Goal: Entertainment & Leisure: Consume media (video, audio)

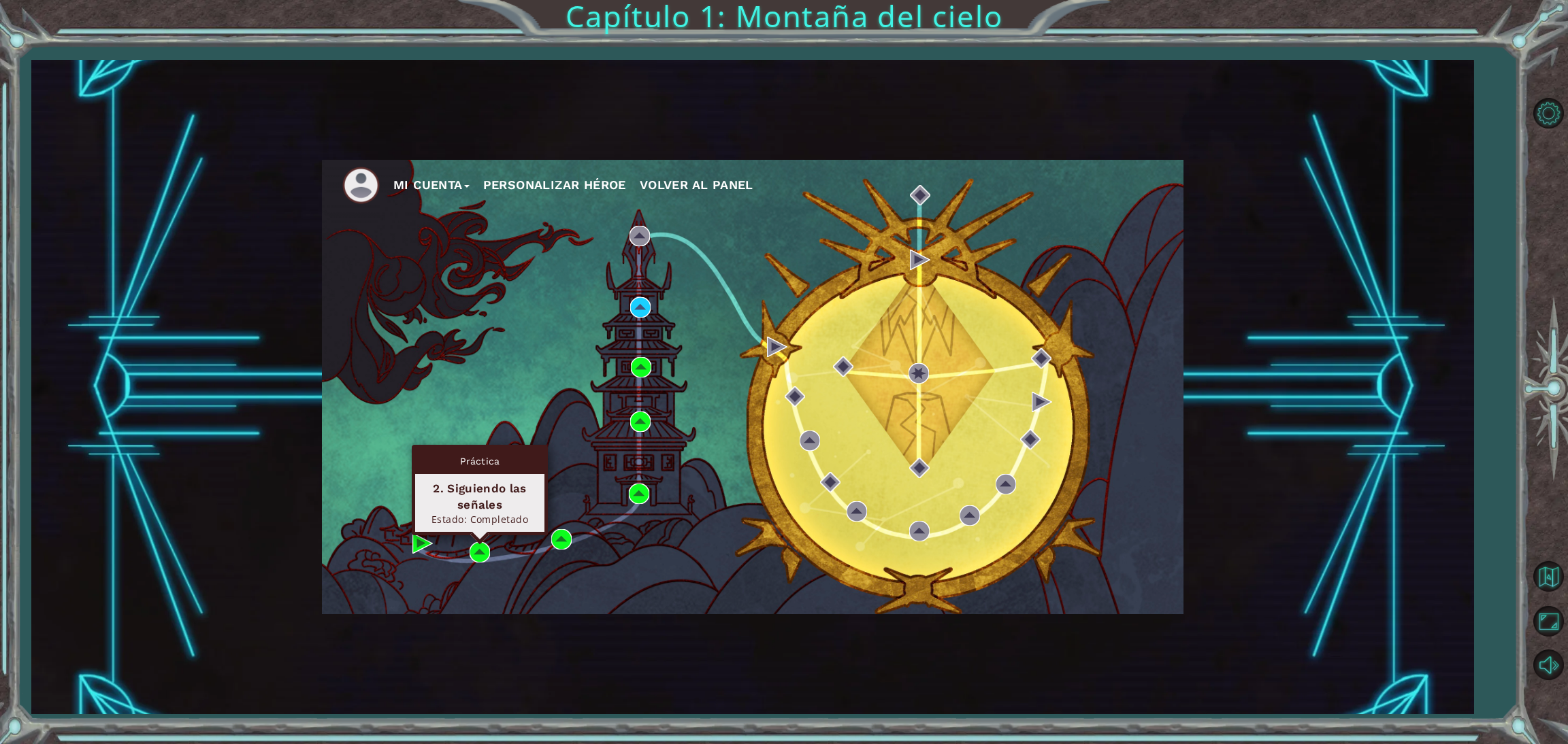
click at [479, 535] on div "Práctica 2. Siguiendo las señales Estado: Completado" at bounding box center [479, 490] width 136 height 90
click at [474, 551] on img at bounding box center [479, 552] width 20 height 20
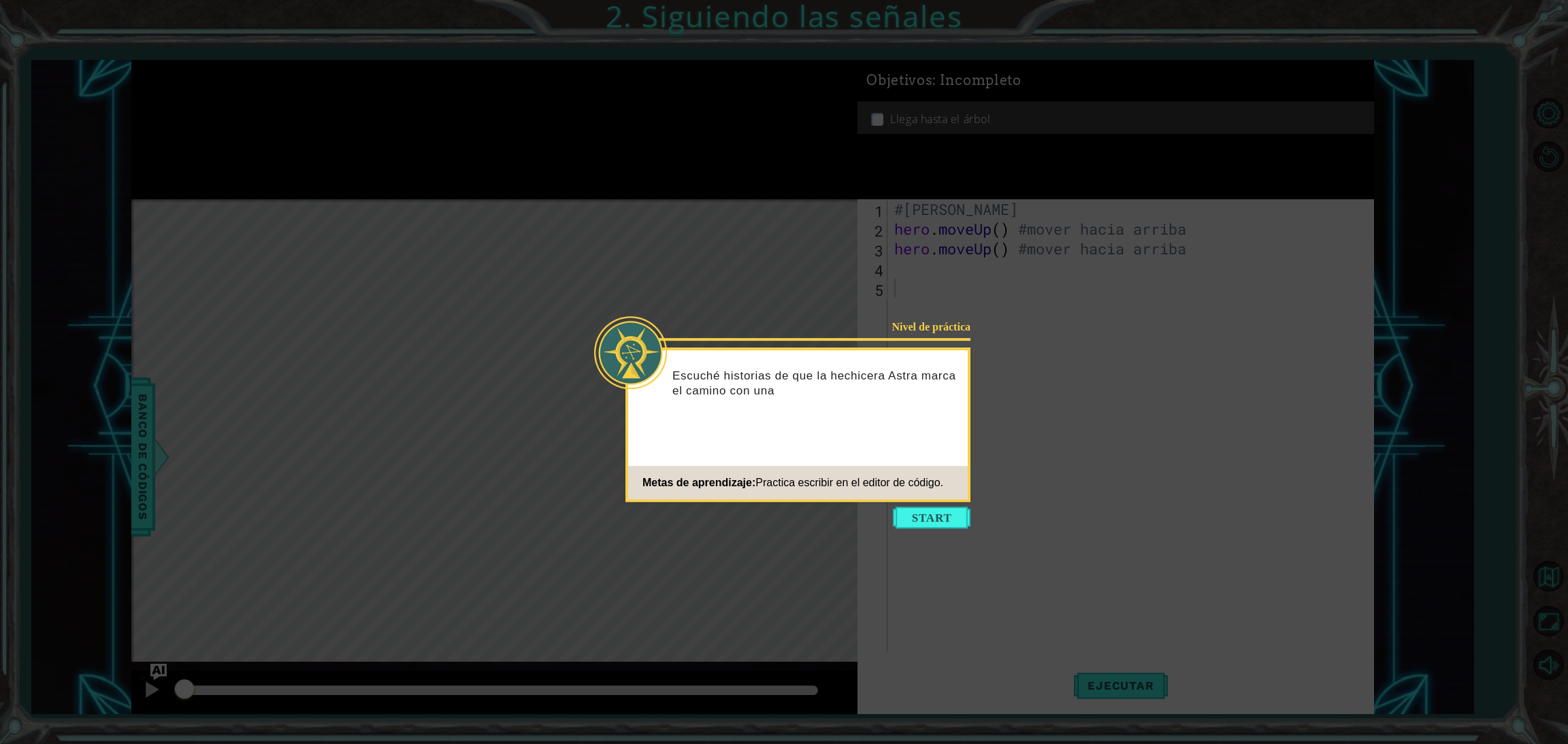
click at [889, 548] on icon at bounding box center [784, 372] width 1568 height 744
click at [942, 518] on button "Start" at bounding box center [931, 517] width 78 height 22
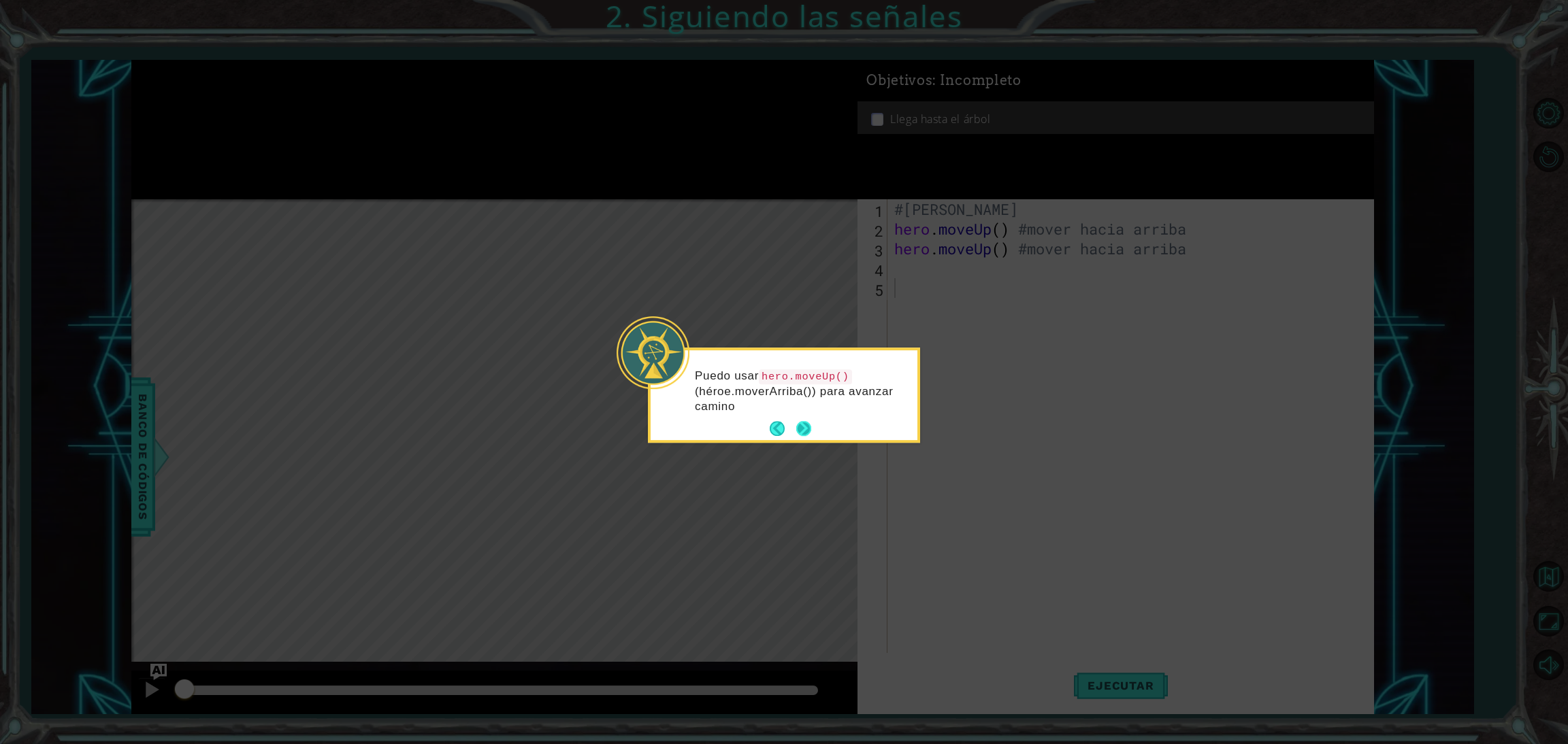
click at [805, 428] on button "Next" at bounding box center [803, 429] width 15 height 15
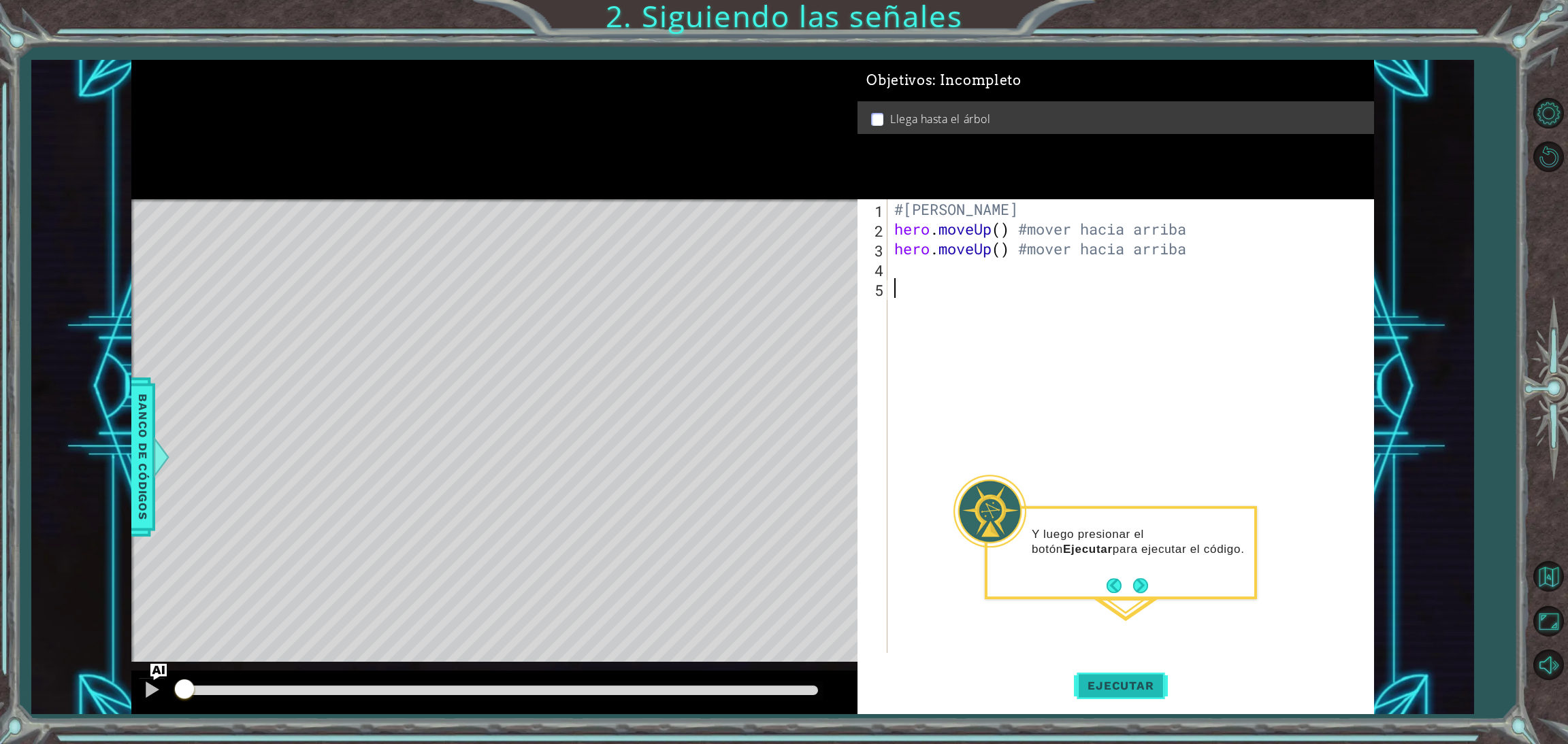
click at [1128, 683] on span "Ejecutar" at bounding box center [1121, 685] width 93 height 13
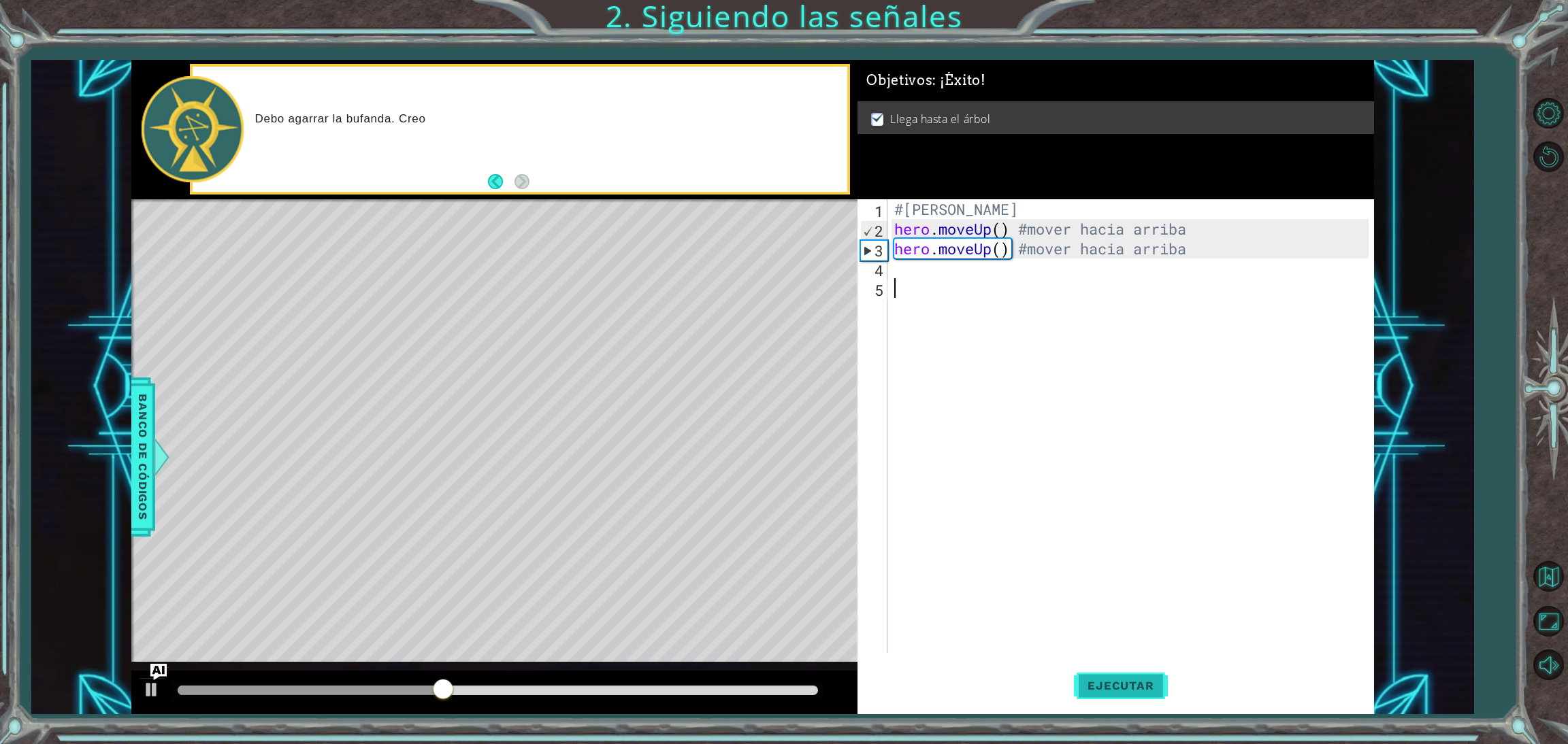
click at [1126, 676] on button "Ejecutar" at bounding box center [1121, 685] width 93 height 51
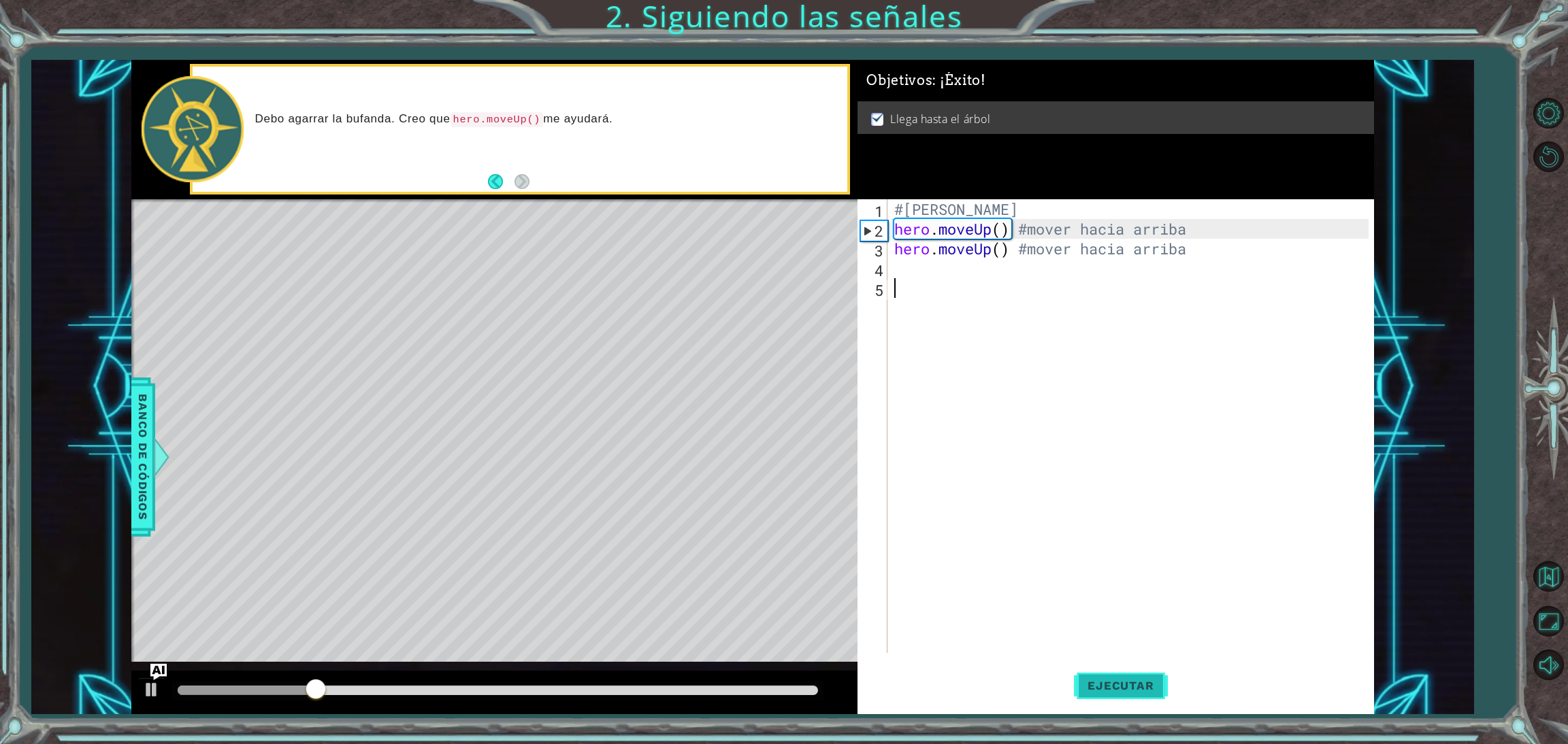
click at [1126, 676] on button "Ejecutar" at bounding box center [1121, 685] width 93 height 51
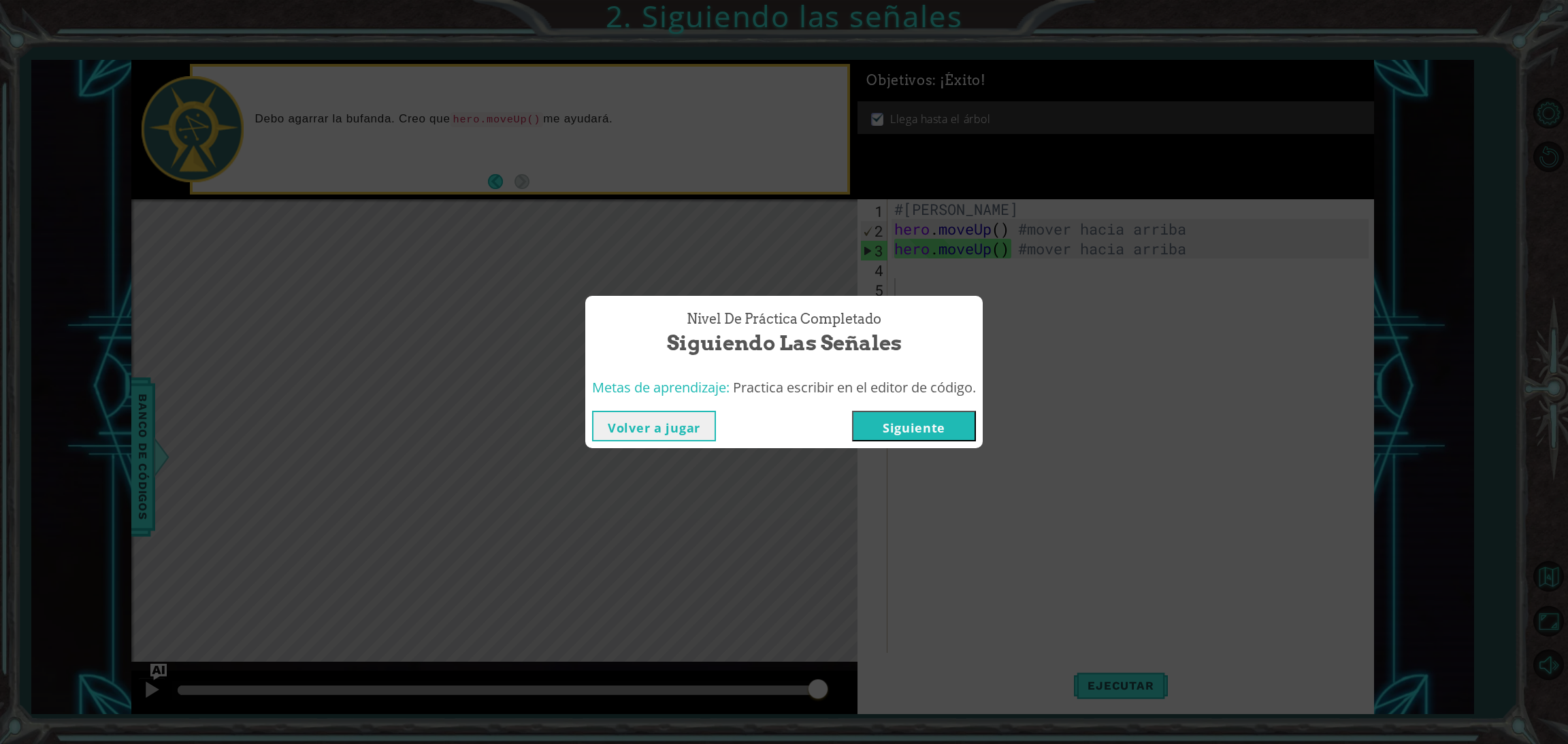
click at [900, 421] on button "Siguiente" at bounding box center [913, 425] width 123 height 30
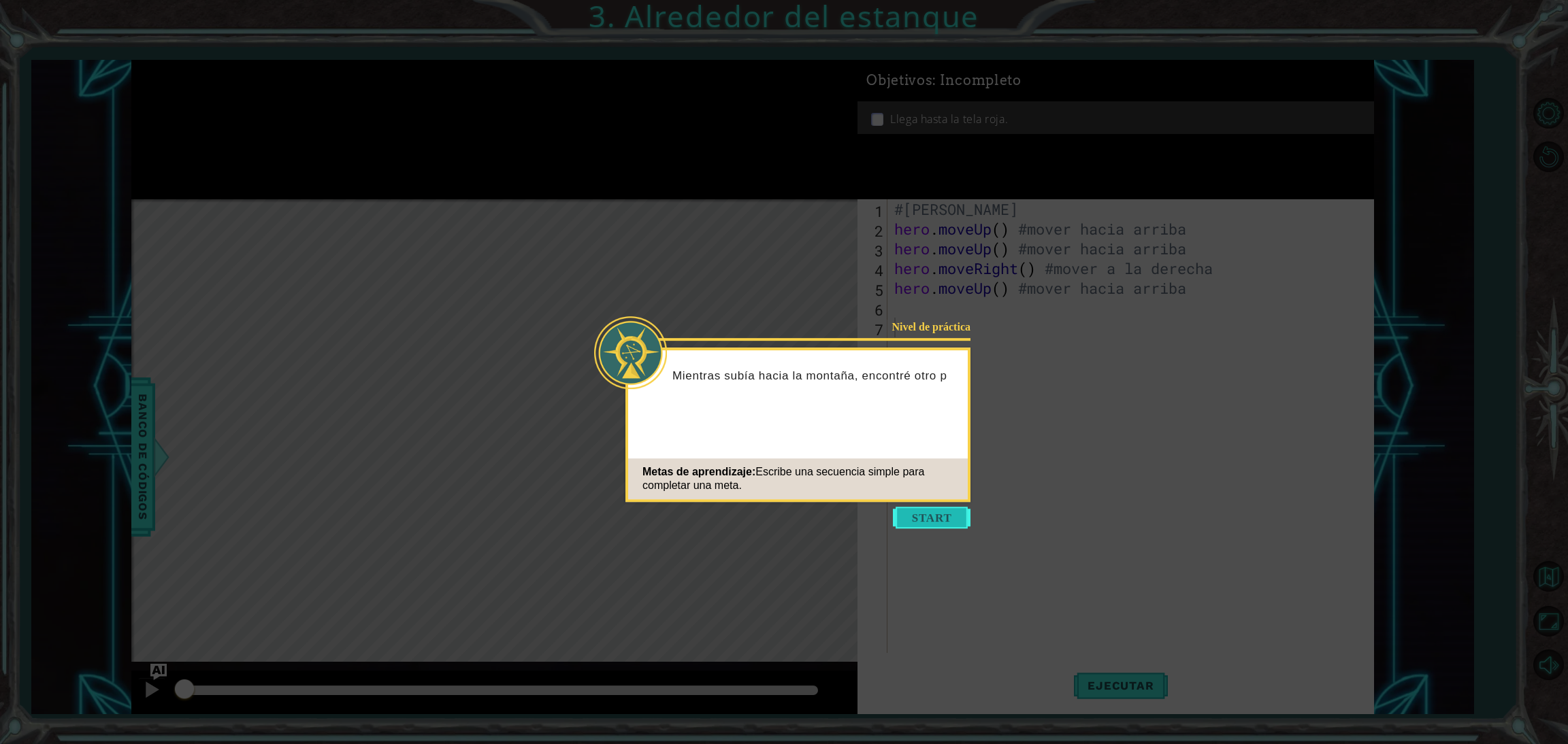
click at [955, 512] on button "Start" at bounding box center [931, 517] width 78 height 22
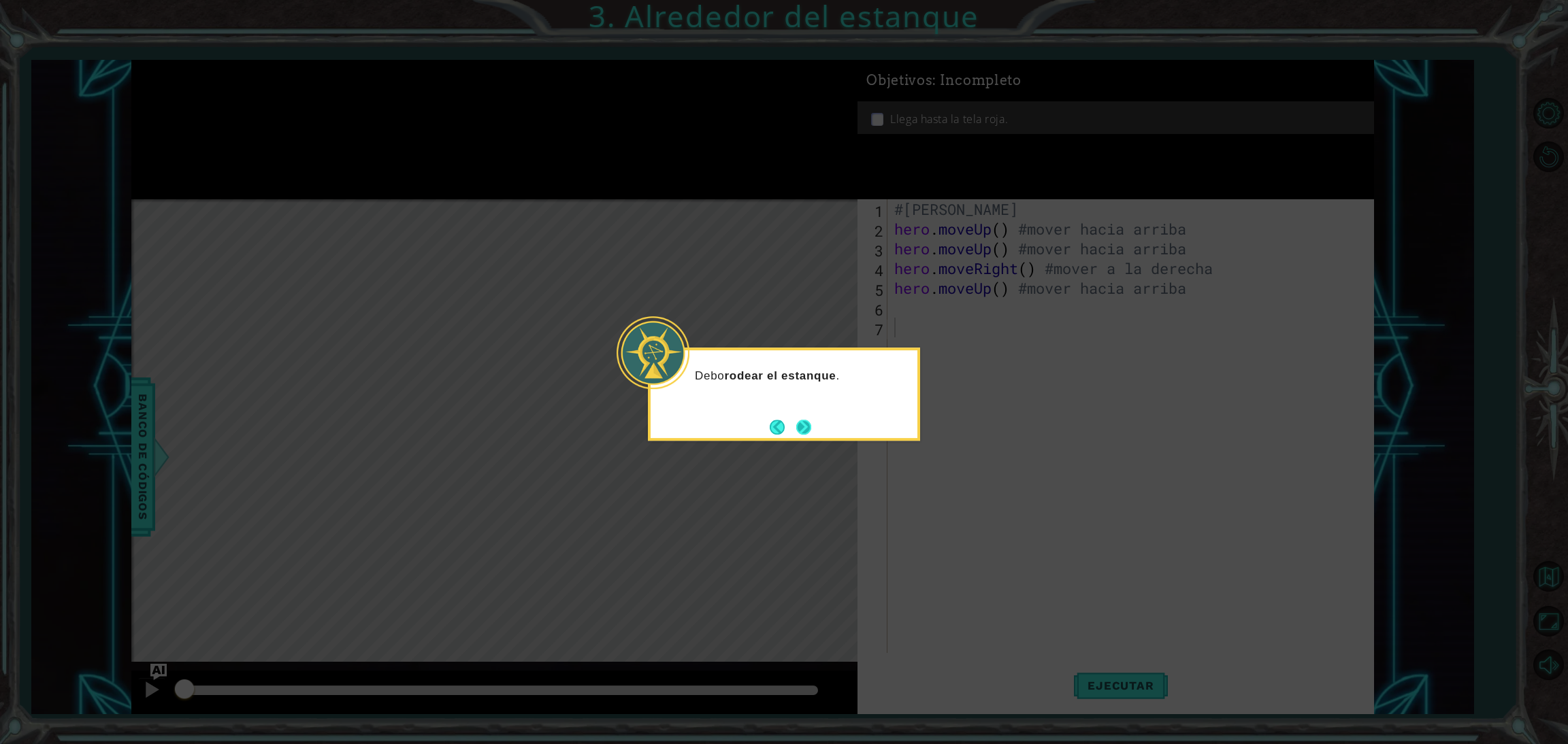
click at [796, 429] on button "Next" at bounding box center [803, 427] width 15 height 15
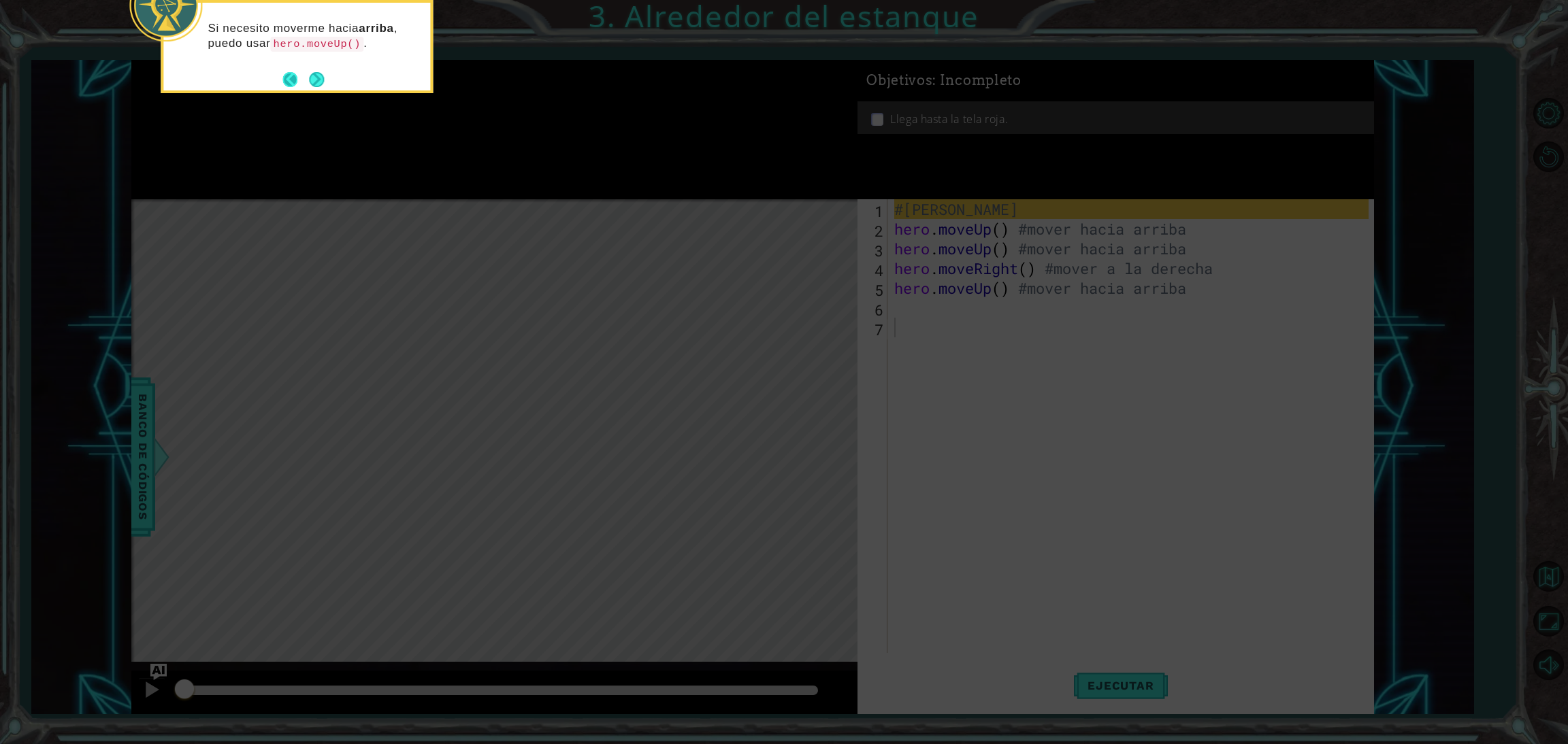
drag, startPoint x: 795, startPoint y: 429, endPoint x: 307, endPoint y: 77, distance: 601.7
click at [307, 77] on button "Back" at bounding box center [296, 79] width 27 height 15
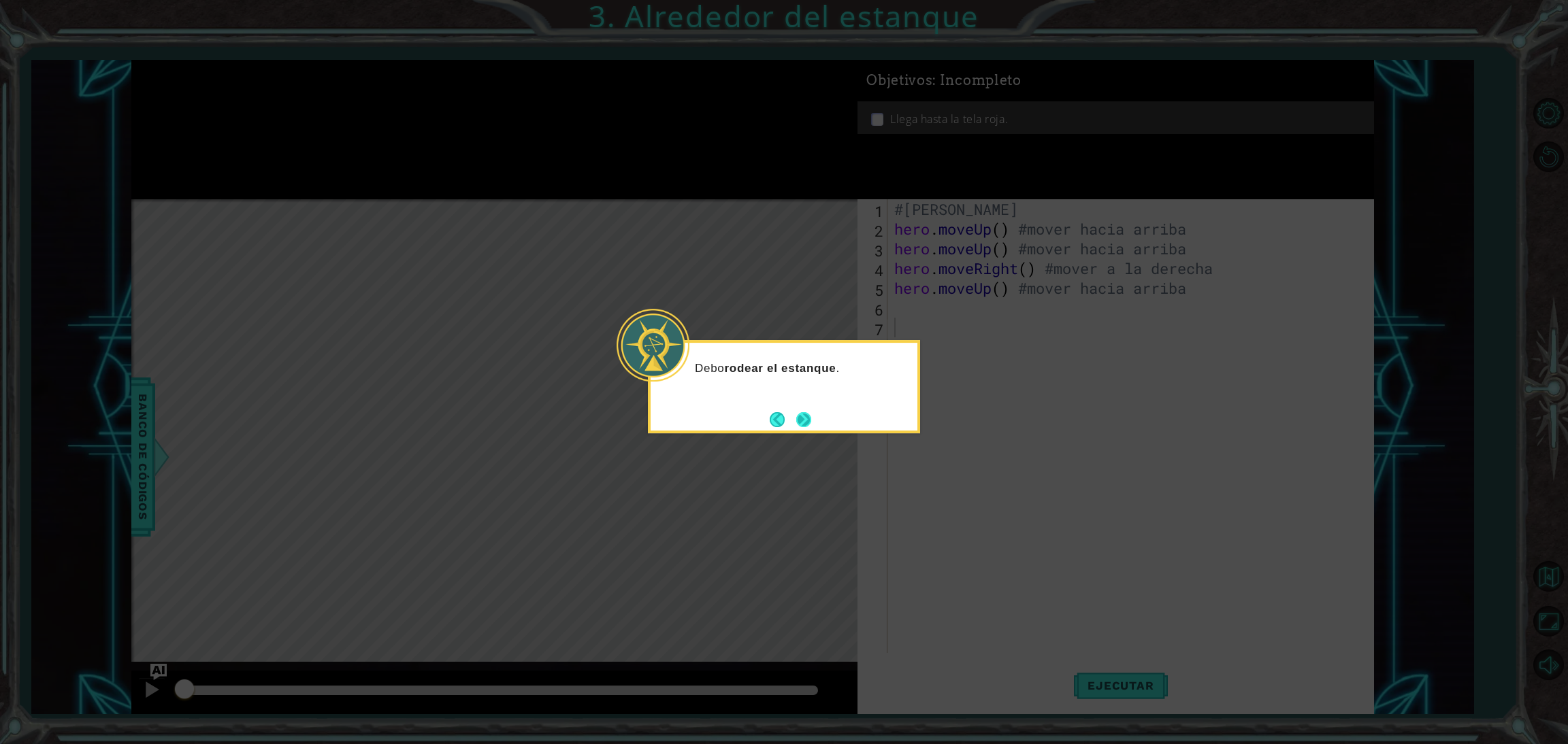
click at [802, 420] on button "Next" at bounding box center [803, 419] width 15 height 15
click at [802, 420] on icon at bounding box center [784, 372] width 1568 height 744
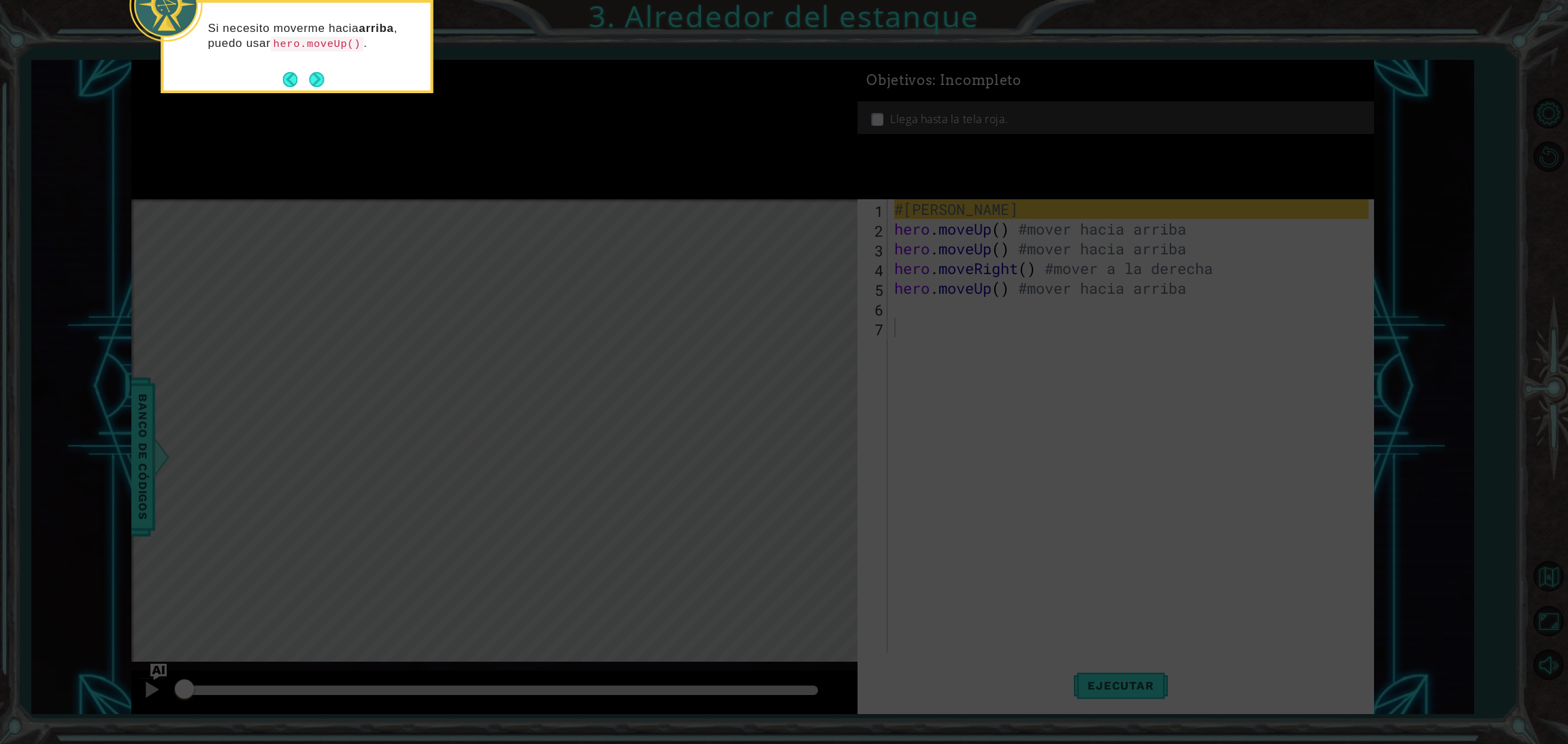
click at [1145, 685] on icon at bounding box center [784, 111] width 1568 height 1265
click at [320, 75] on button "Next" at bounding box center [316, 79] width 15 height 15
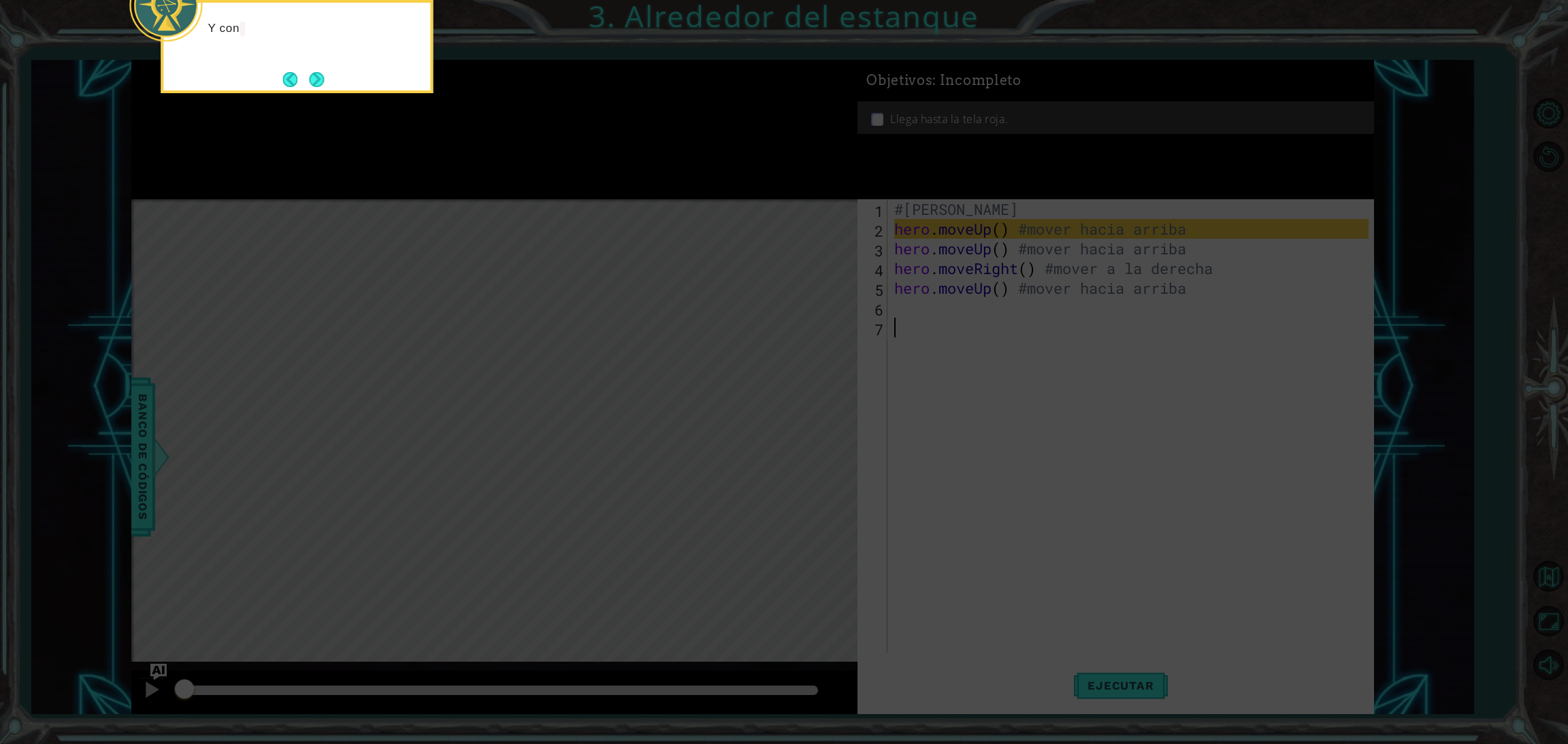
click at [320, 75] on button "Next" at bounding box center [316, 79] width 15 height 15
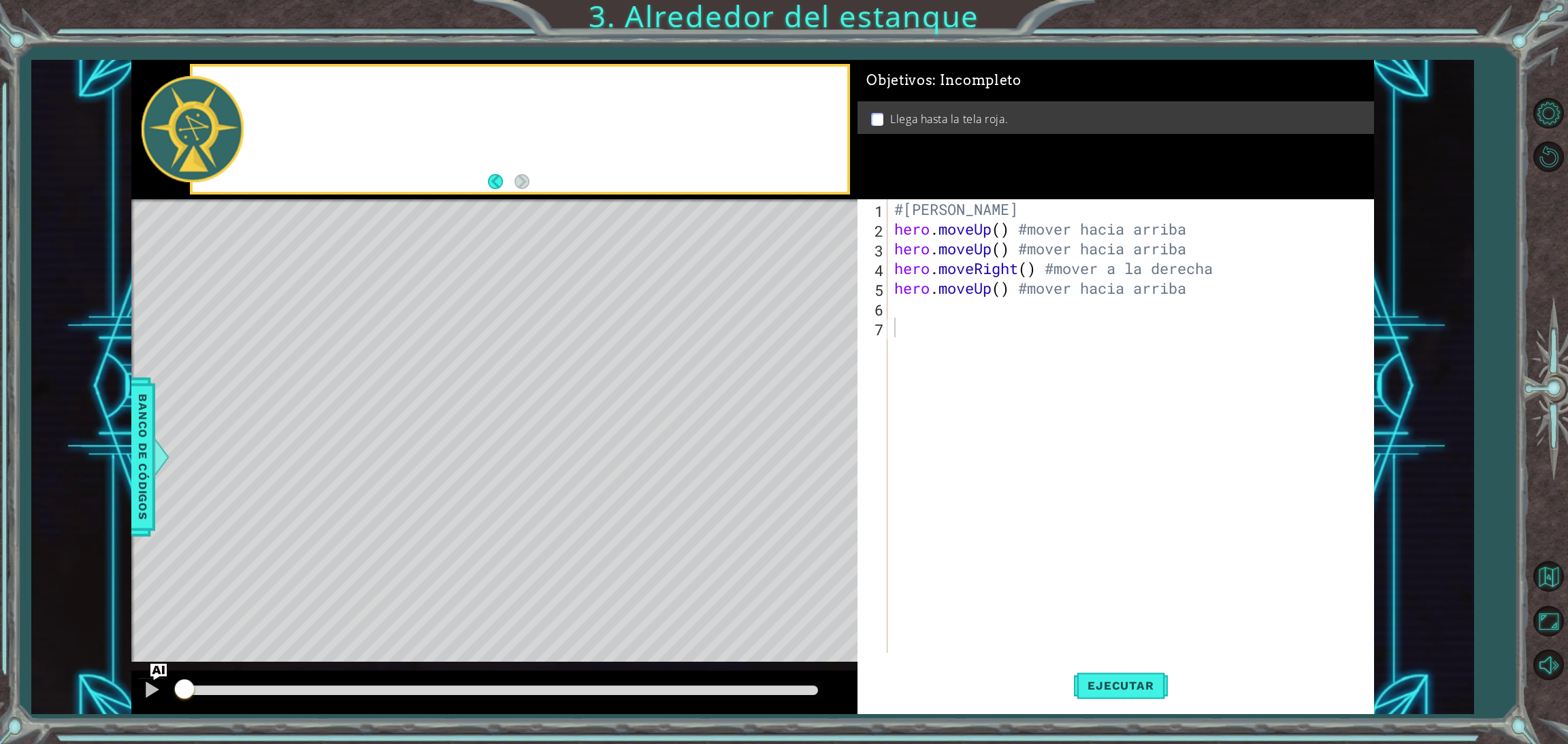
click at [320, 75] on div at bounding box center [520, 129] width 656 height 126
click at [500, 177] on button "Back" at bounding box center [501, 181] width 27 height 15
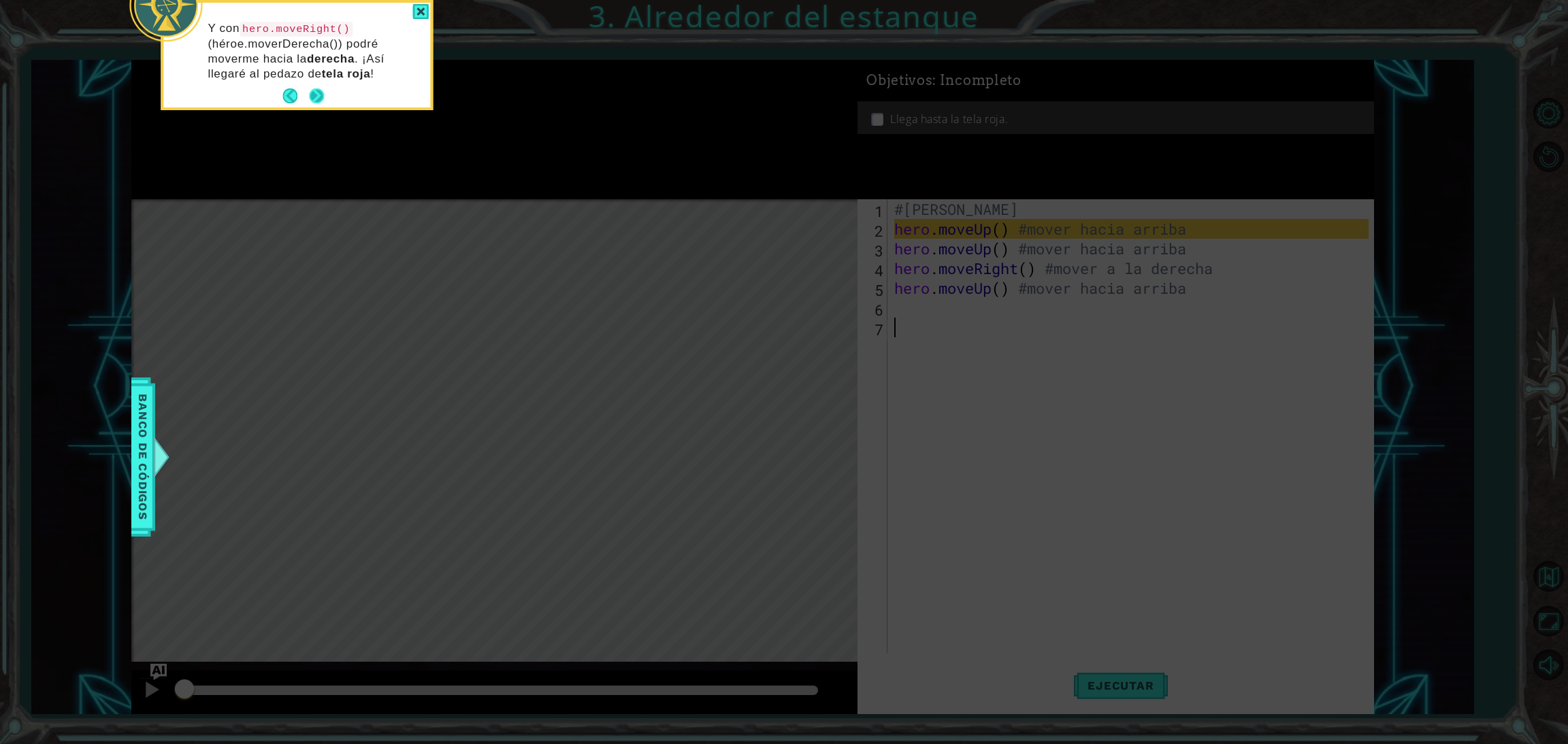
click at [314, 94] on button "Next" at bounding box center [316, 95] width 15 height 15
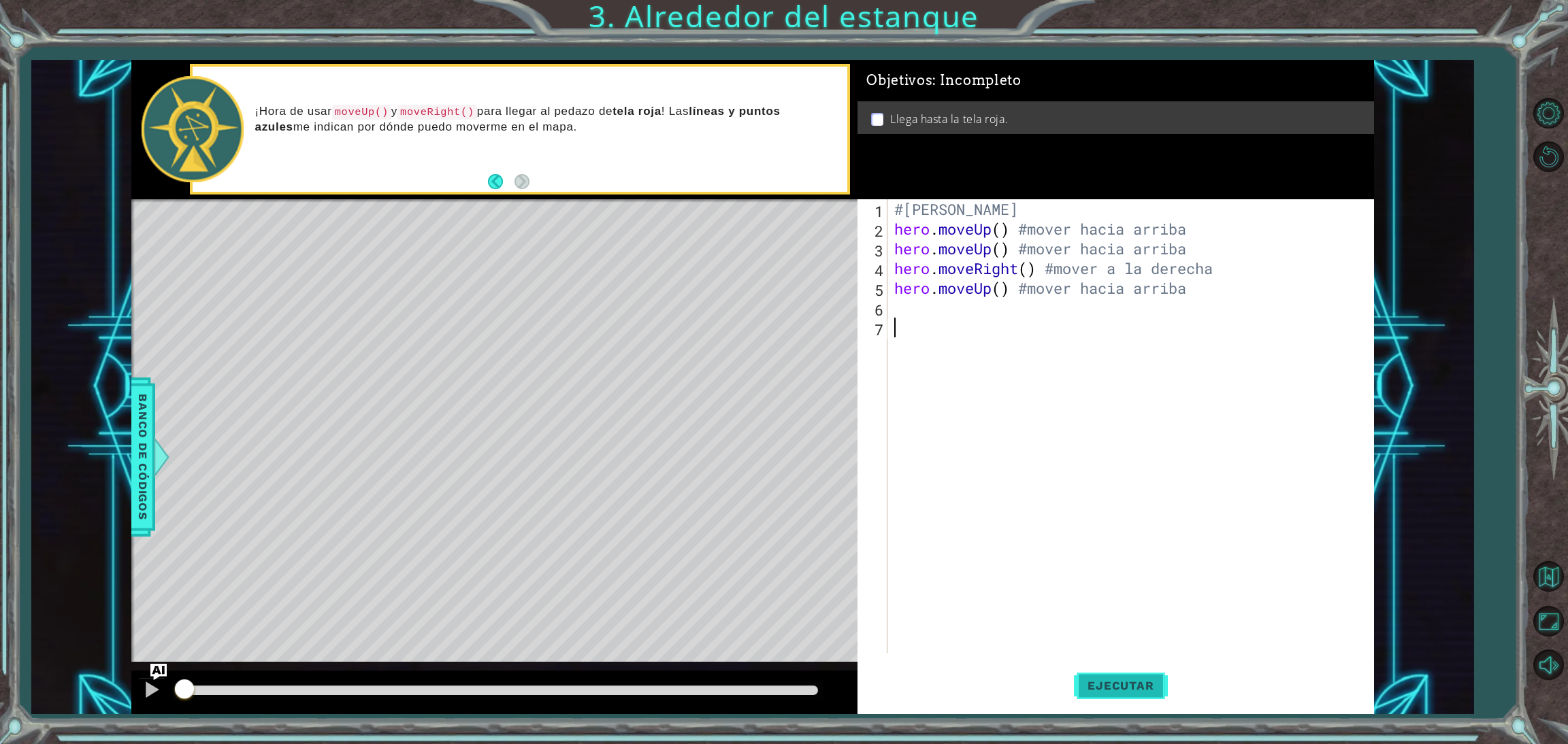
click at [1142, 690] on span "Ejecutar" at bounding box center [1121, 685] width 93 height 13
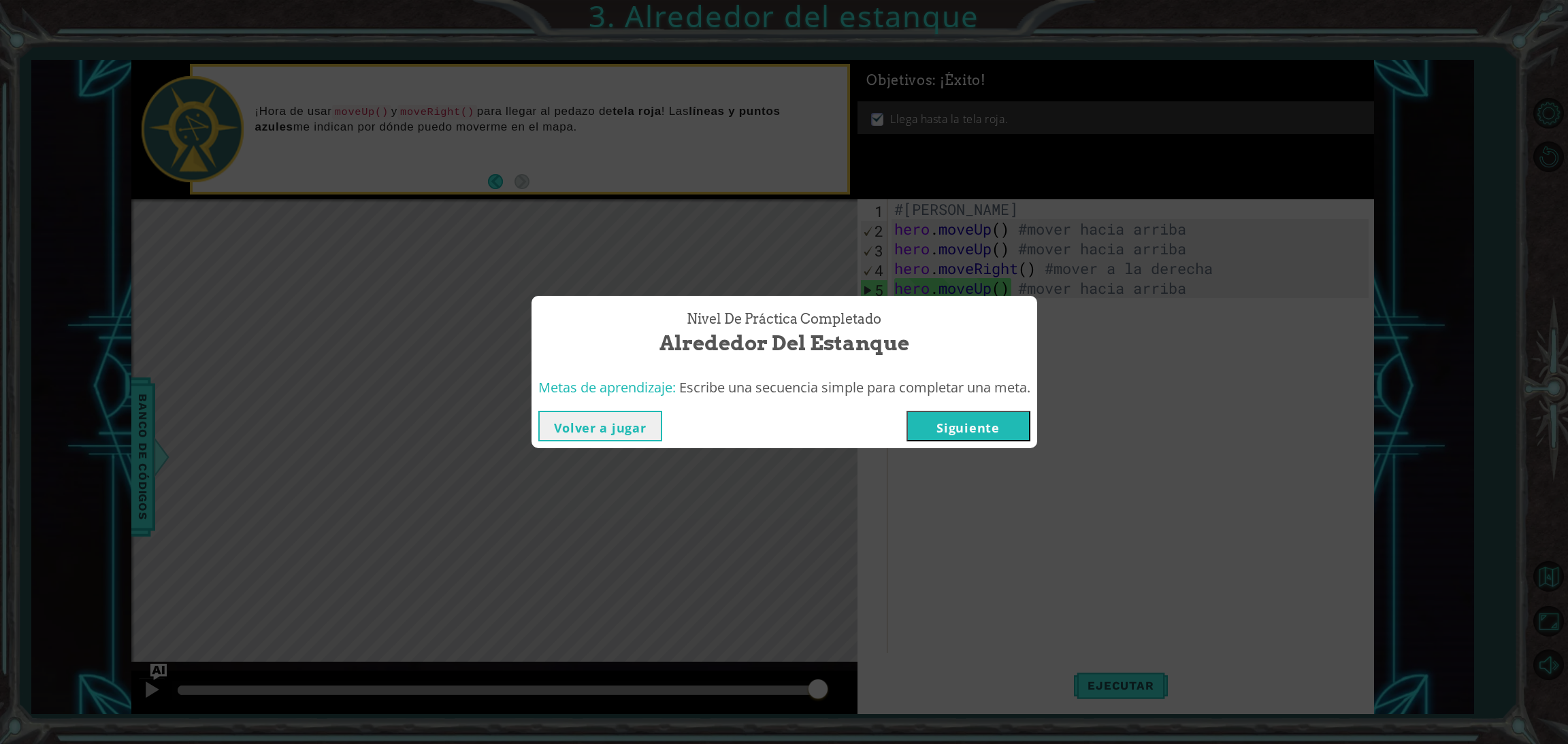
click at [600, 426] on button "Volver a jugar" at bounding box center [600, 425] width 123 height 30
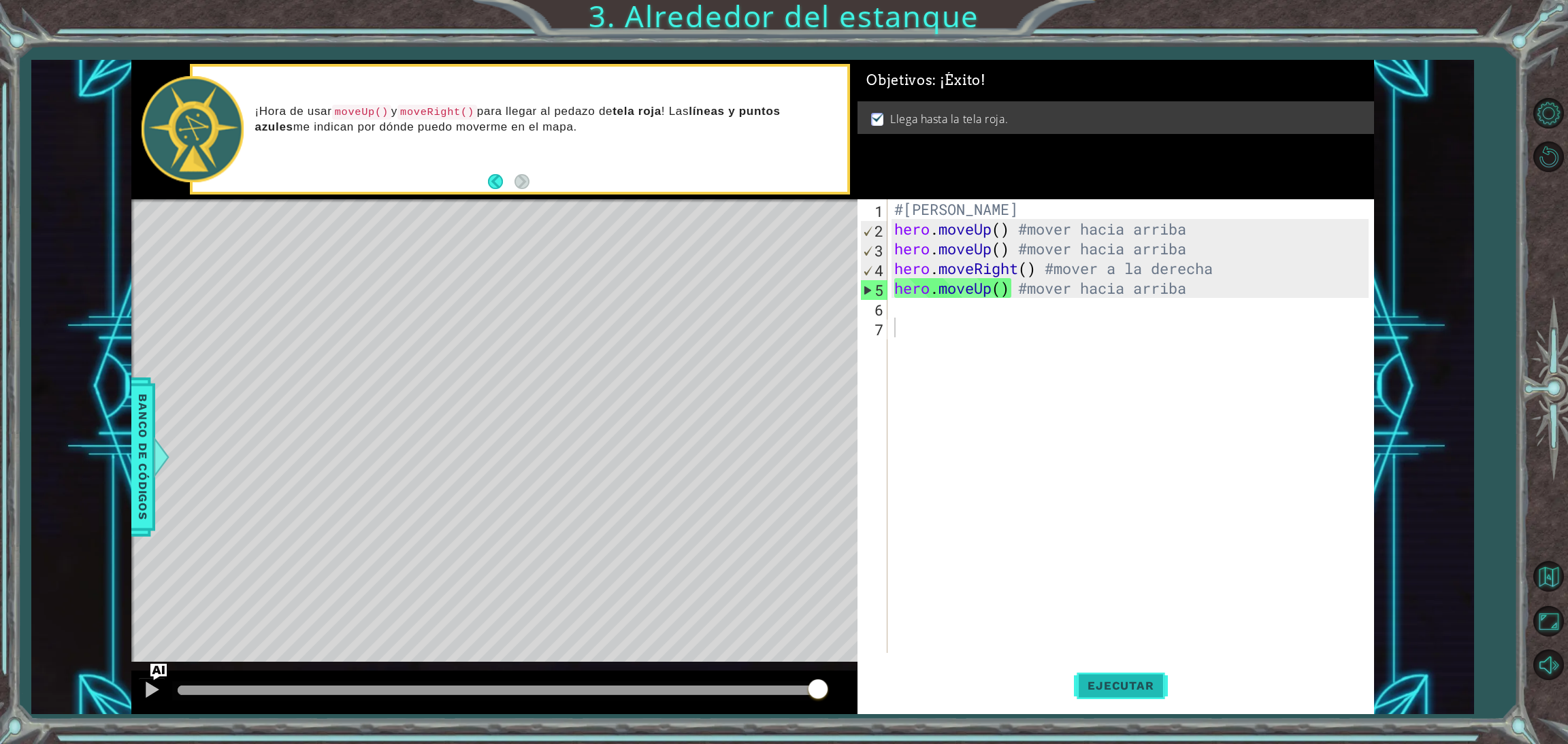
click at [1106, 685] on span "Ejecutar" at bounding box center [1121, 685] width 93 height 13
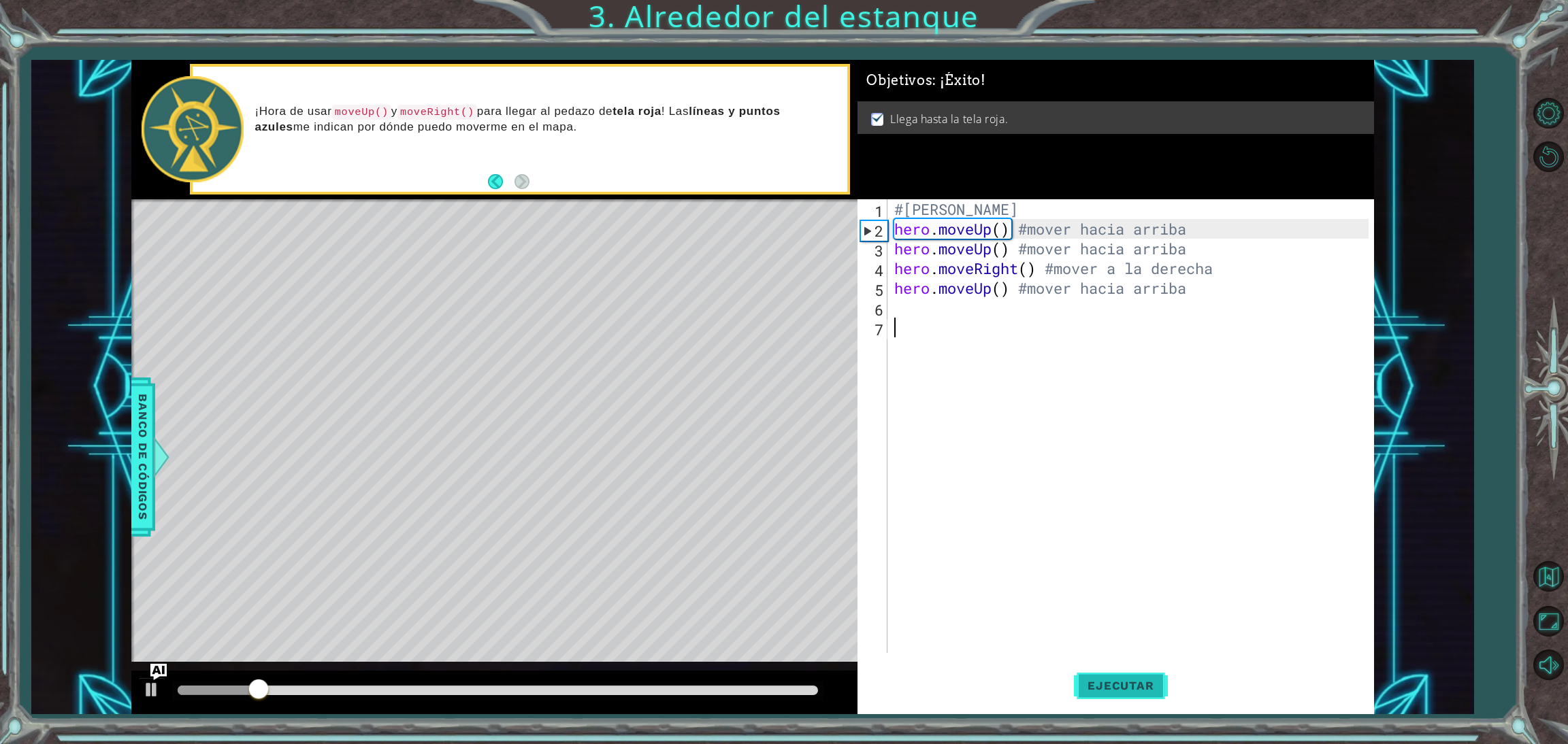
click at [1106, 685] on span "Ejecutar" at bounding box center [1121, 685] width 93 height 13
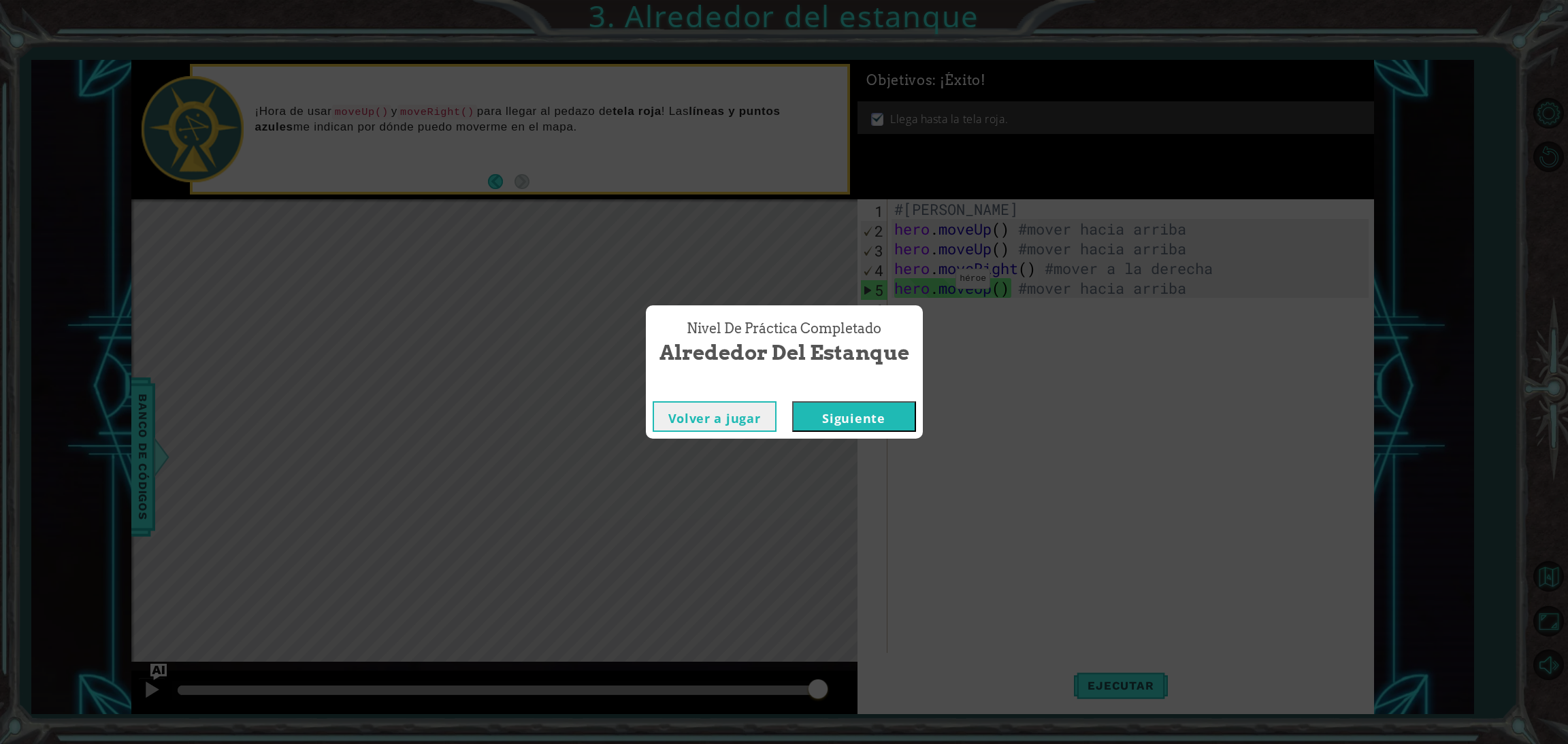
drag, startPoint x: 887, startPoint y: 400, endPoint x: 883, endPoint y: 406, distance: 7.2
click at [883, 406] on div "Volver a jugar Siguiente" at bounding box center [784, 416] width 277 height 44
click at [883, 406] on button "Siguiente" at bounding box center [853, 416] width 123 height 30
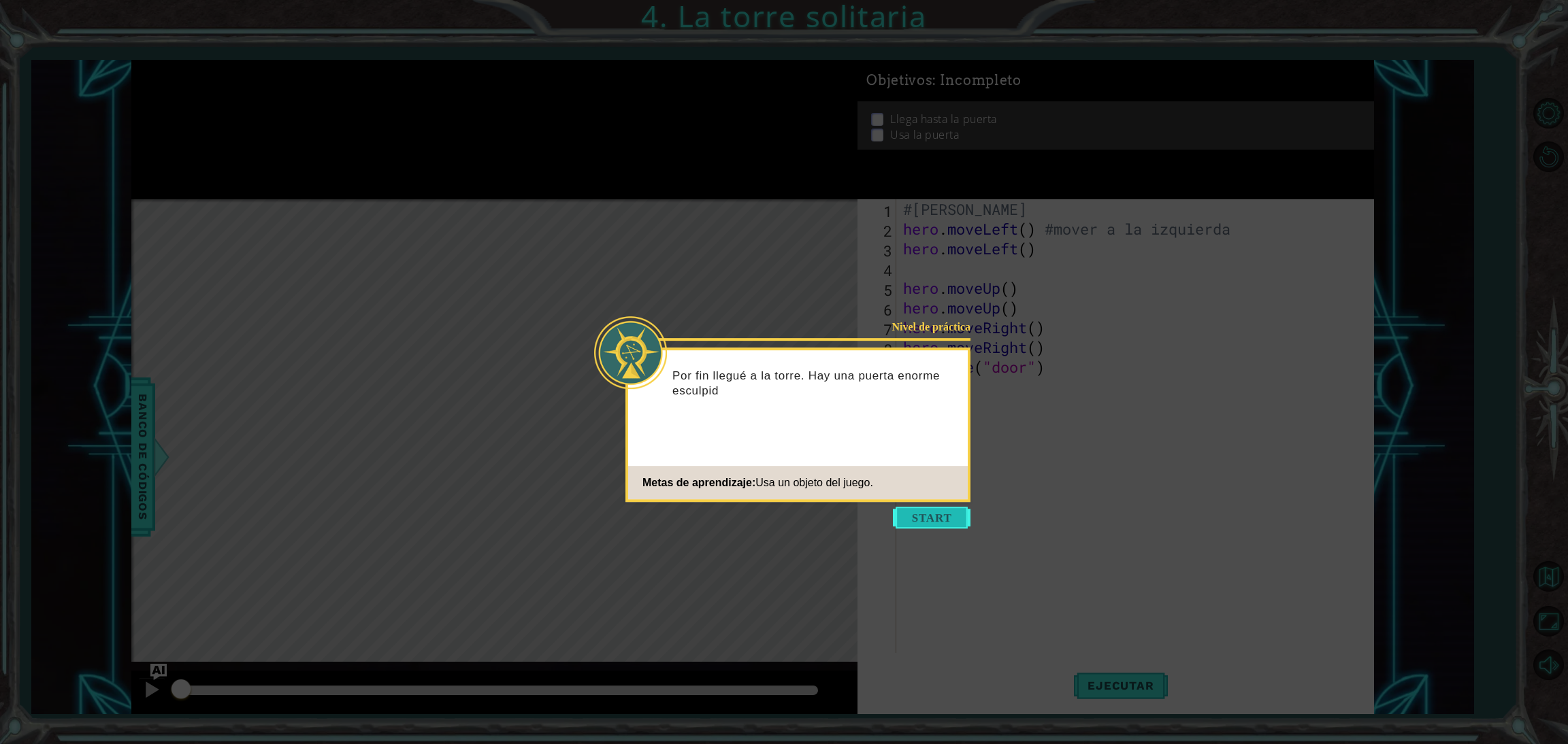
click at [942, 513] on button "Start" at bounding box center [931, 517] width 78 height 22
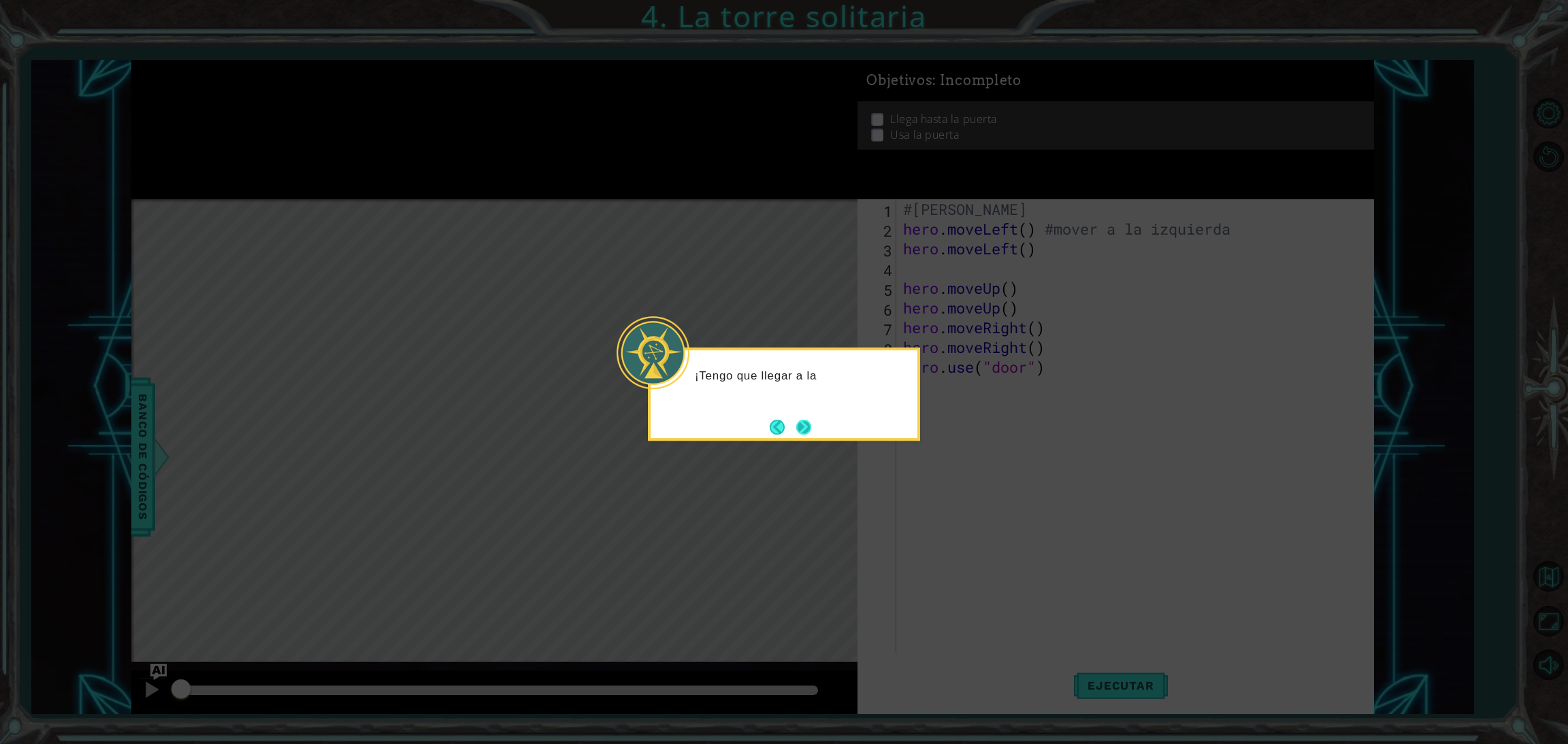
click at [807, 429] on button "Next" at bounding box center [803, 427] width 15 height 15
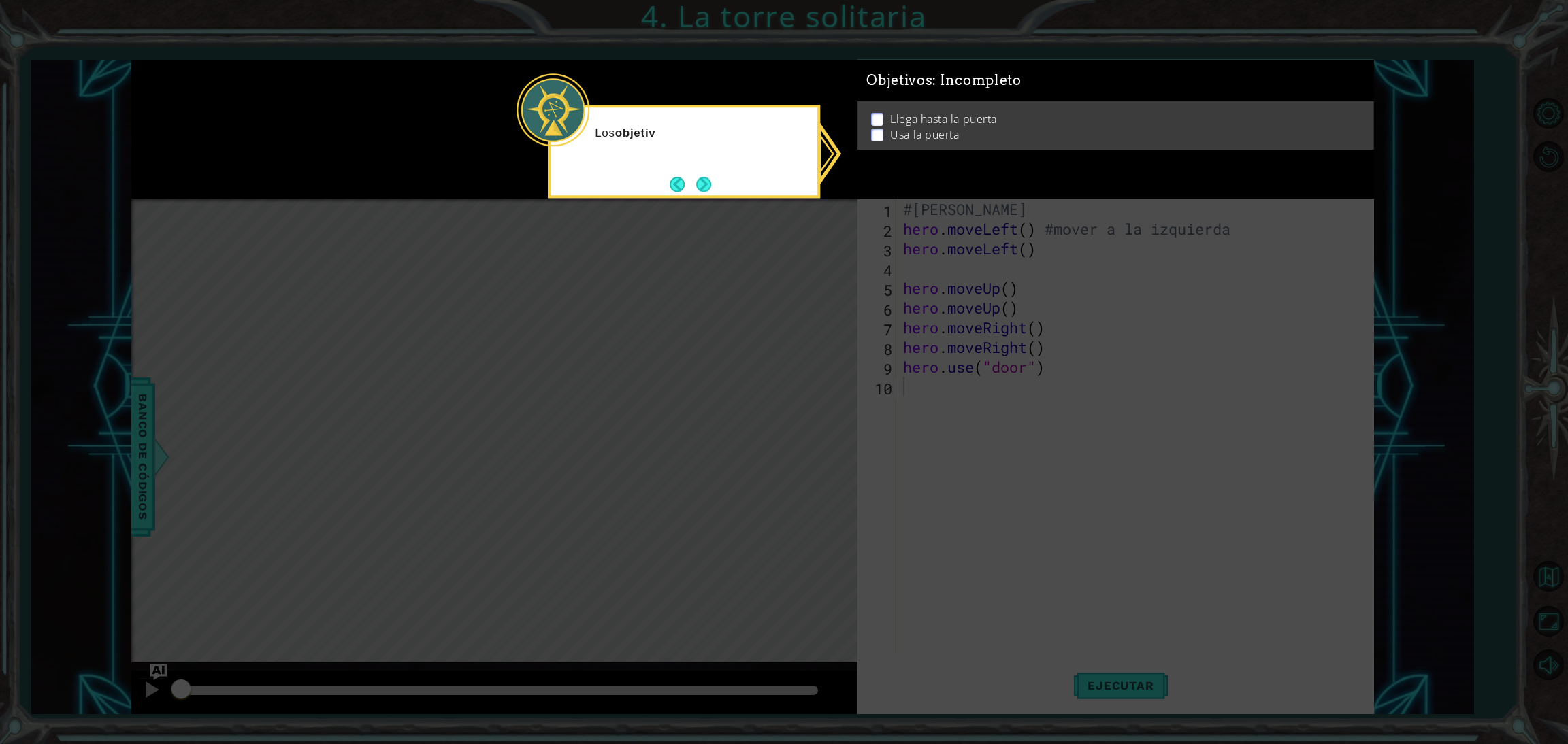
click at [807, 429] on icon at bounding box center [784, 372] width 1568 height 744
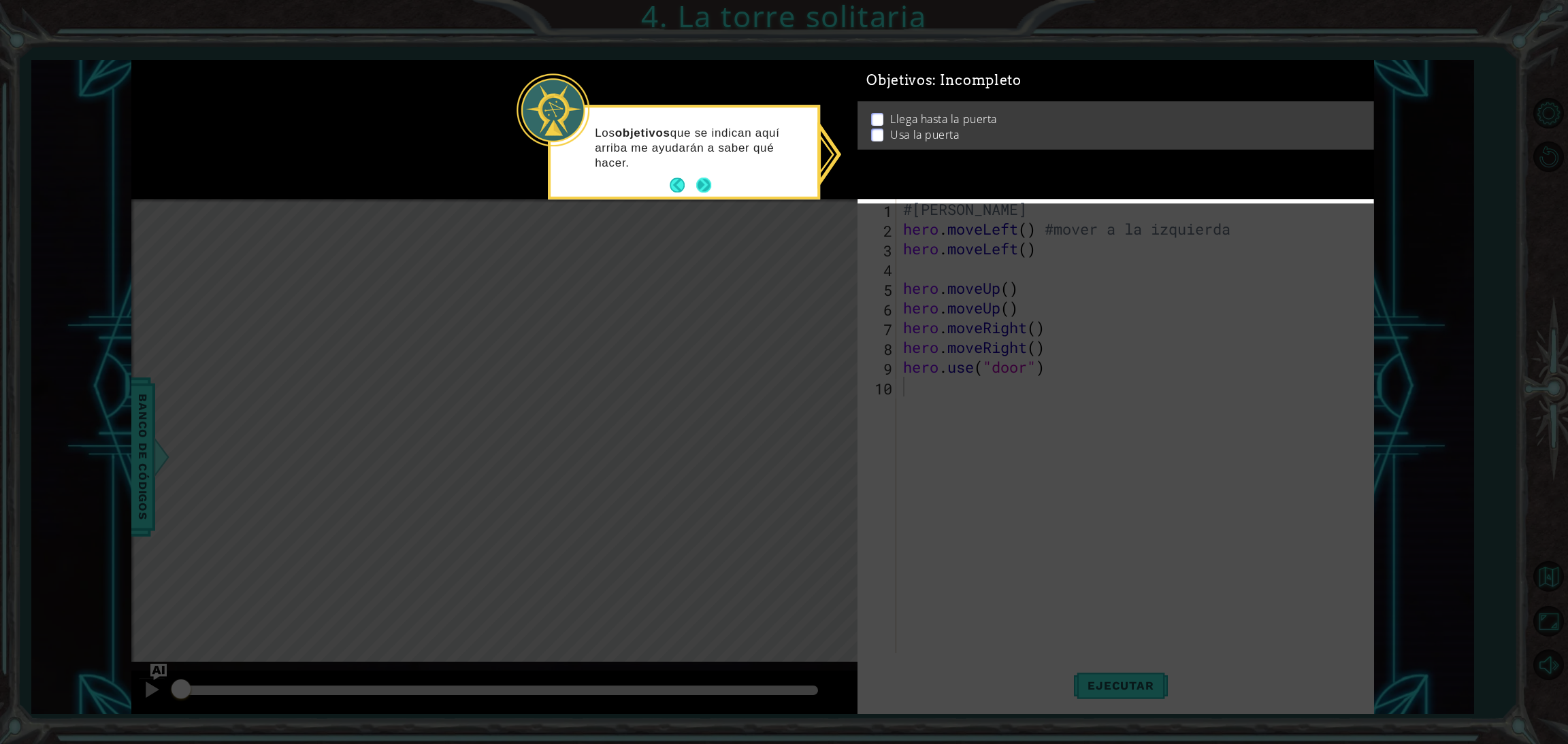
click at [697, 176] on footer at bounding box center [690, 185] width 42 height 20
click at [701, 180] on button "Next" at bounding box center [703, 185] width 15 height 15
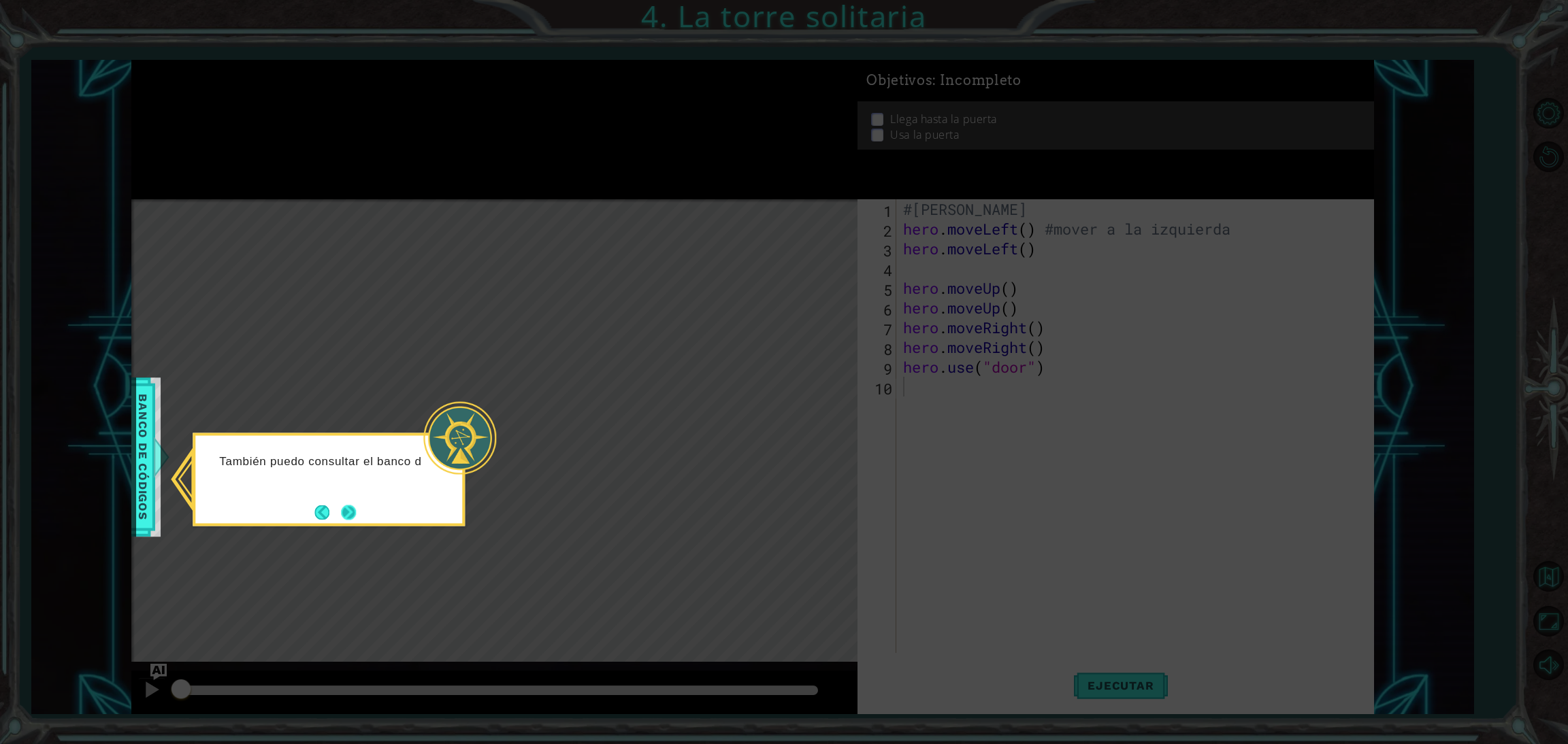
click at [344, 507] on button "Next" at bounding box center [348, 511] width 15 height 15
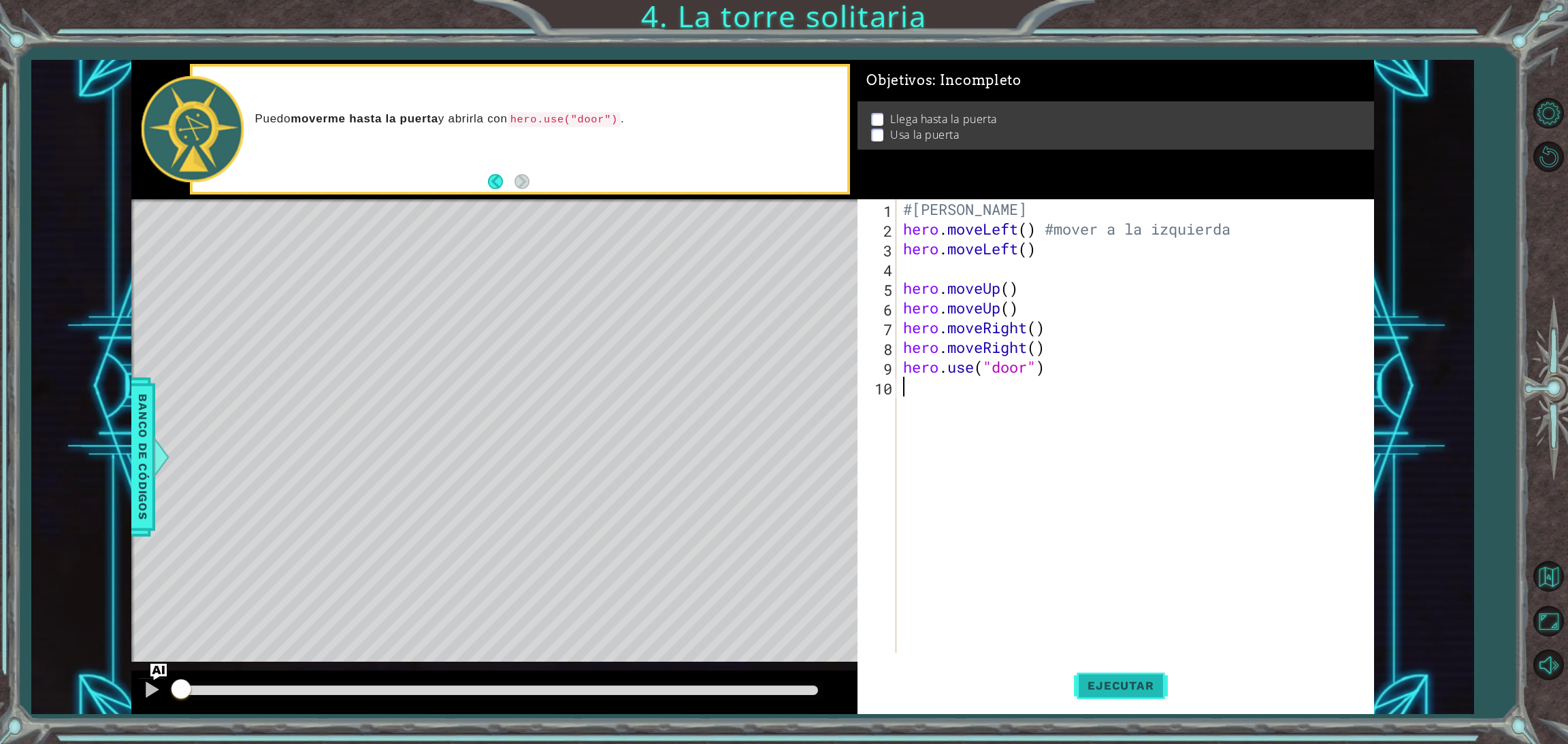
click at [1107, 685] on span "Ejecutar" at bounding box center [1121, 685] width 93 height 13
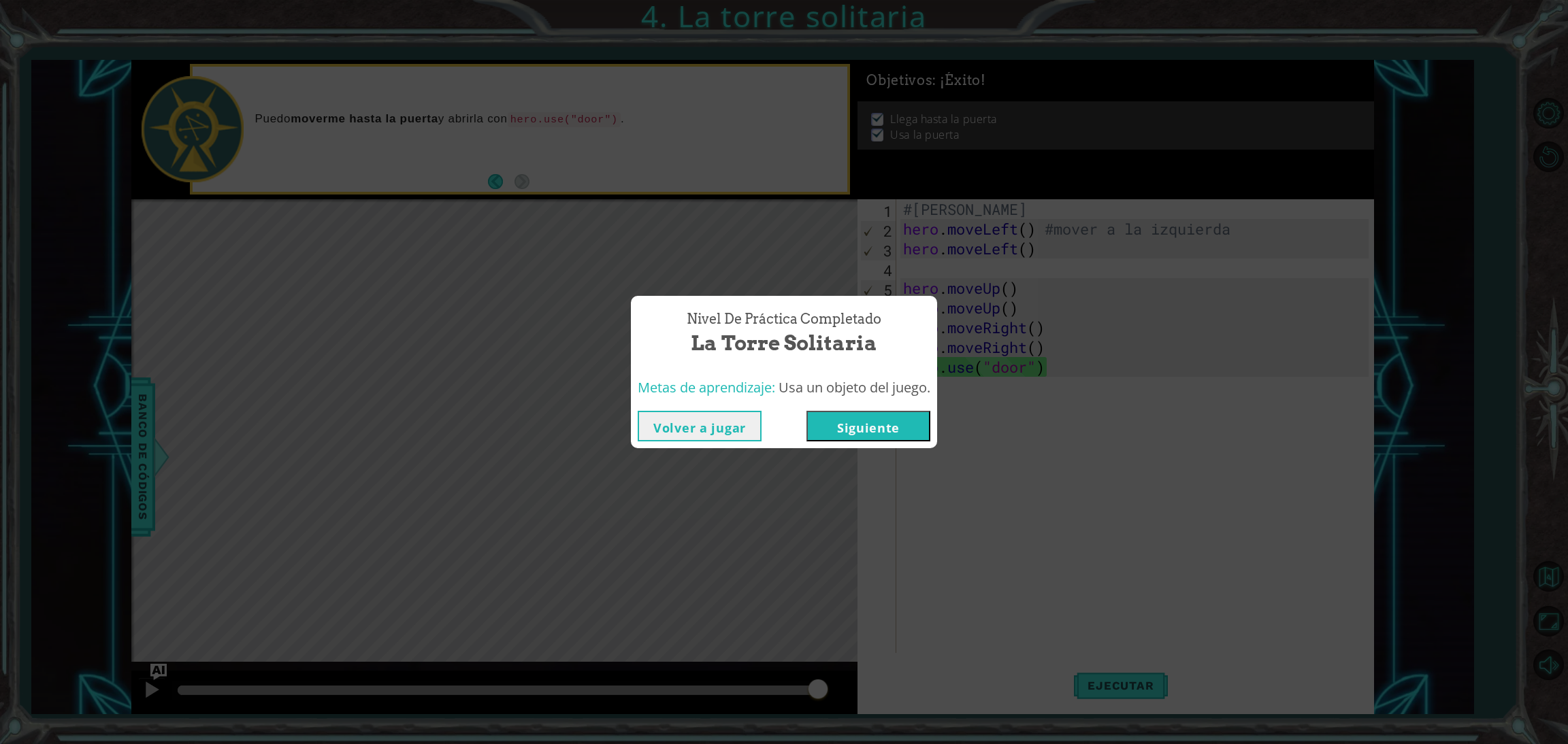
click at [732, 430] on button "Volver a jugar" at bounding box center [699, 425] width 123 height 30
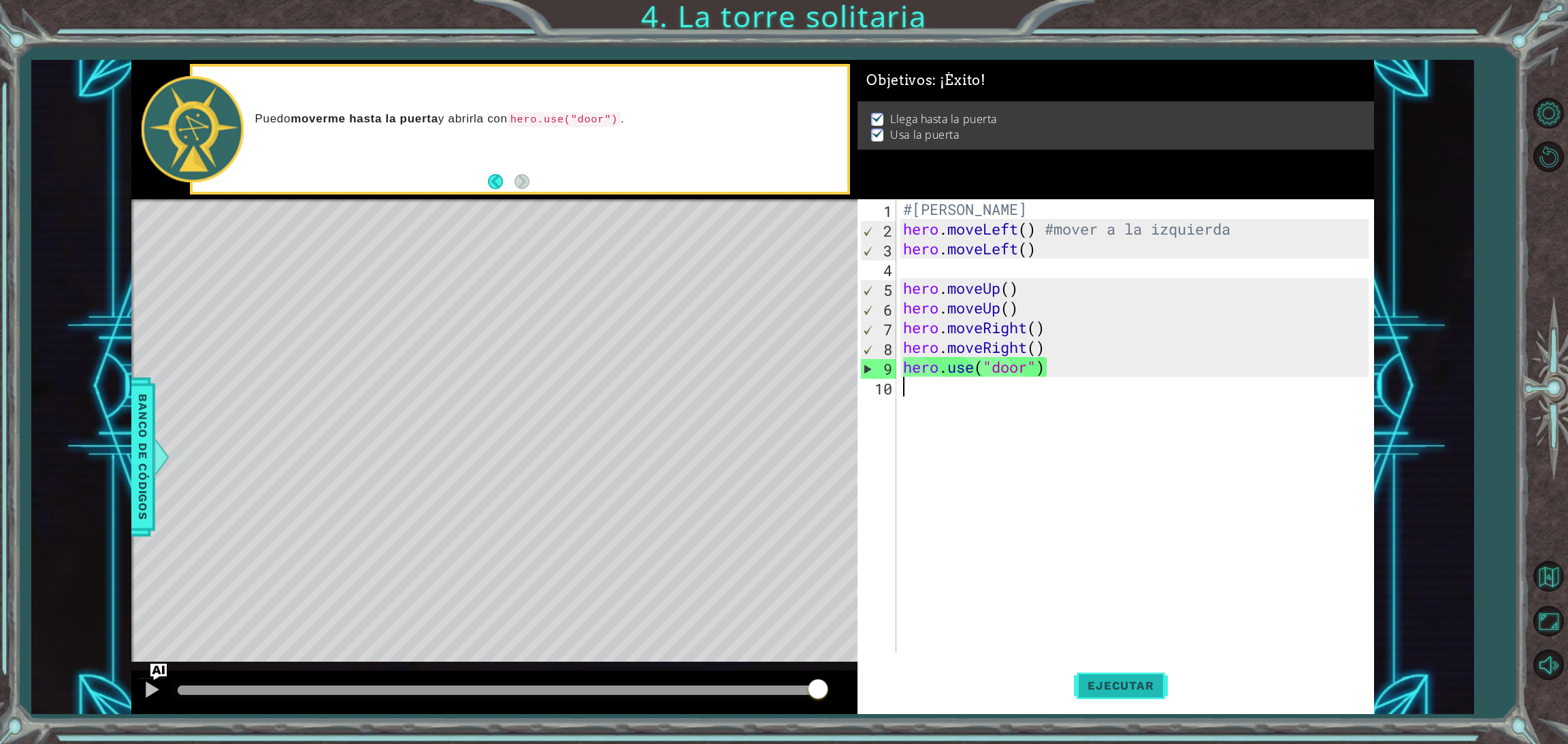
drag, startPoint x: 1138, startPoint y: 671, endPoint x: 1106, endPoint y: 674, distance: 32.1
click at [1106, 674] on button "Ejecutar" at bounding box center [1121, 685] width 93 height 51
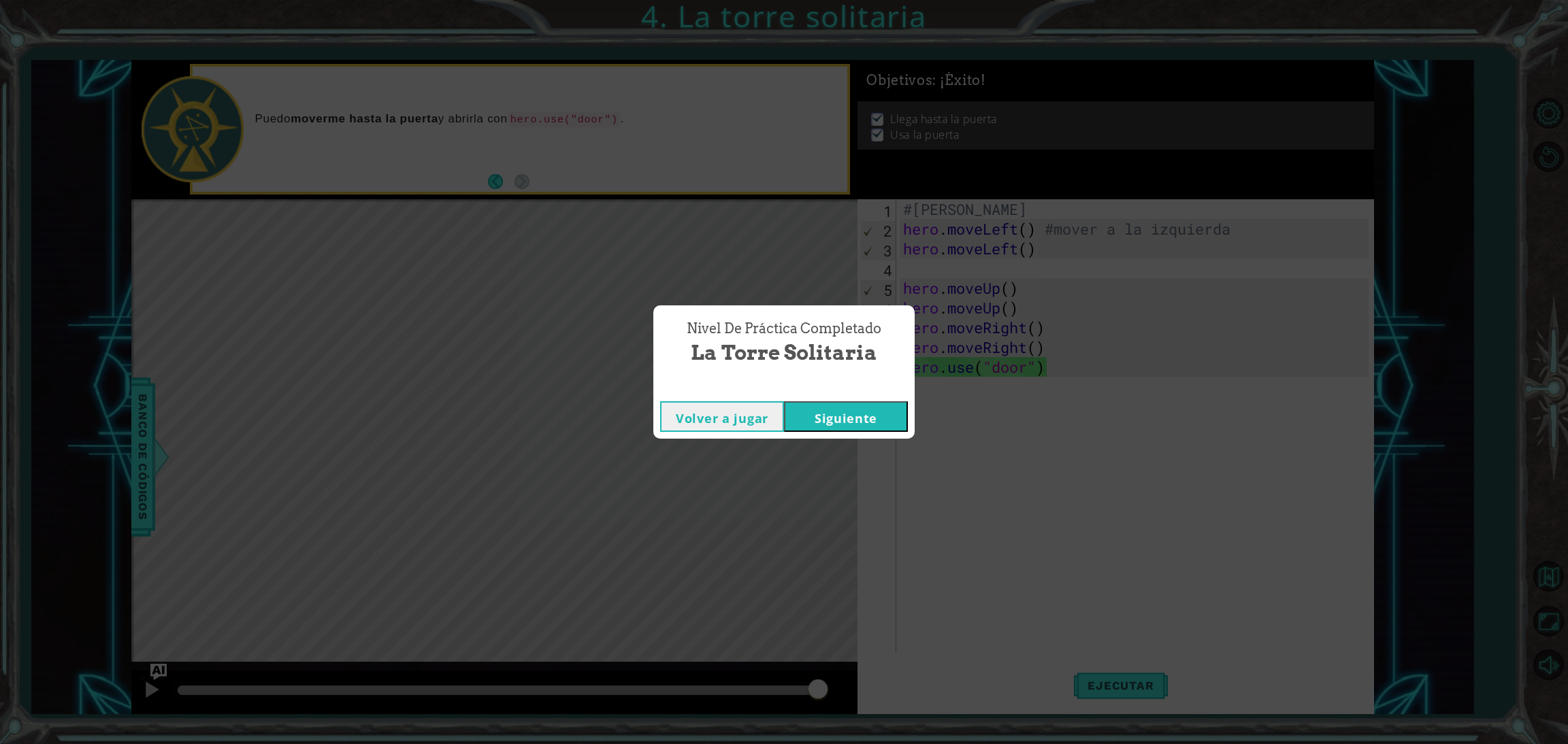
click at [891, 412] on button "Siguiente" at bounding box center [845, 416] width 123 height 30
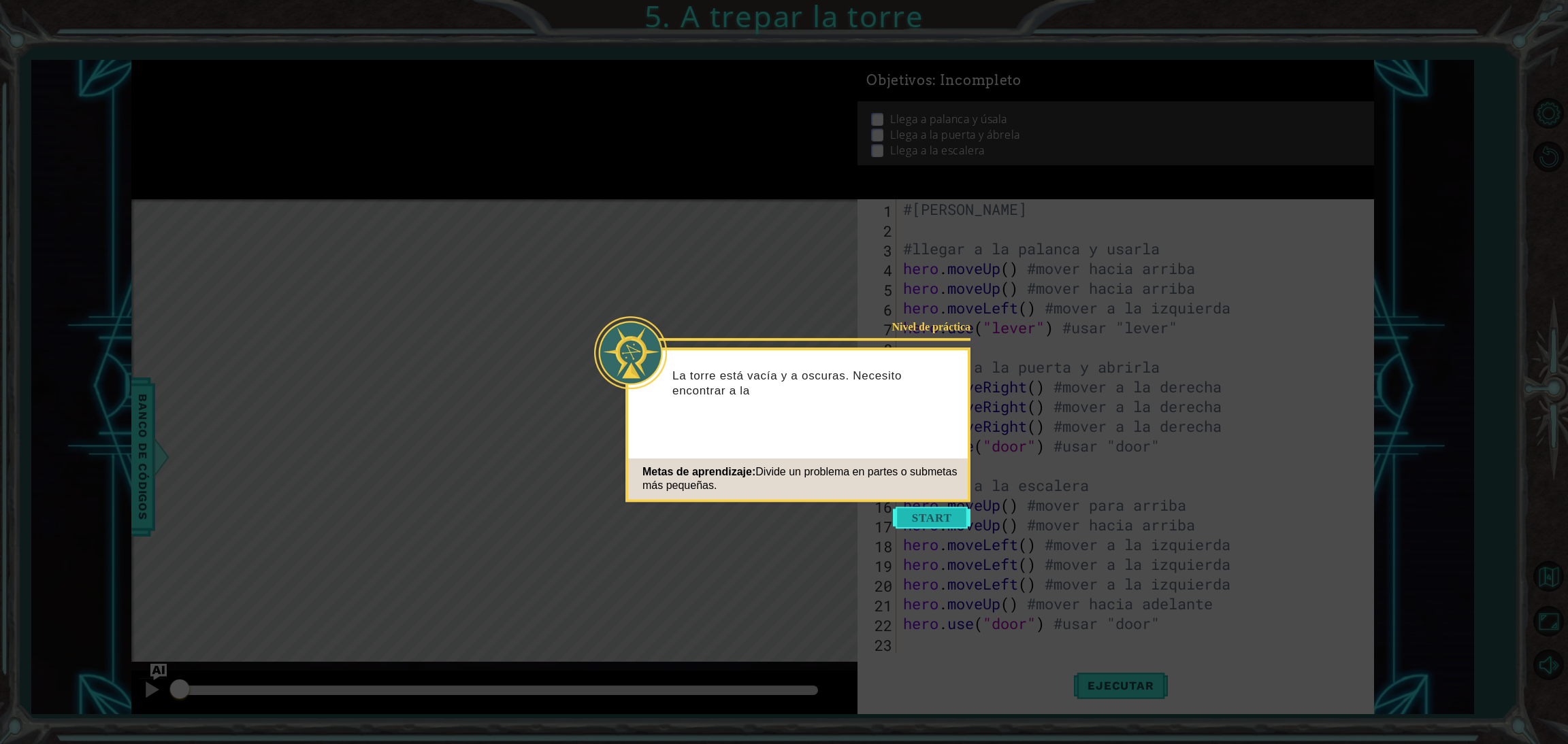
click at [940, 516] on button "Start" at bounding box center [931, 517] width 78 height 22
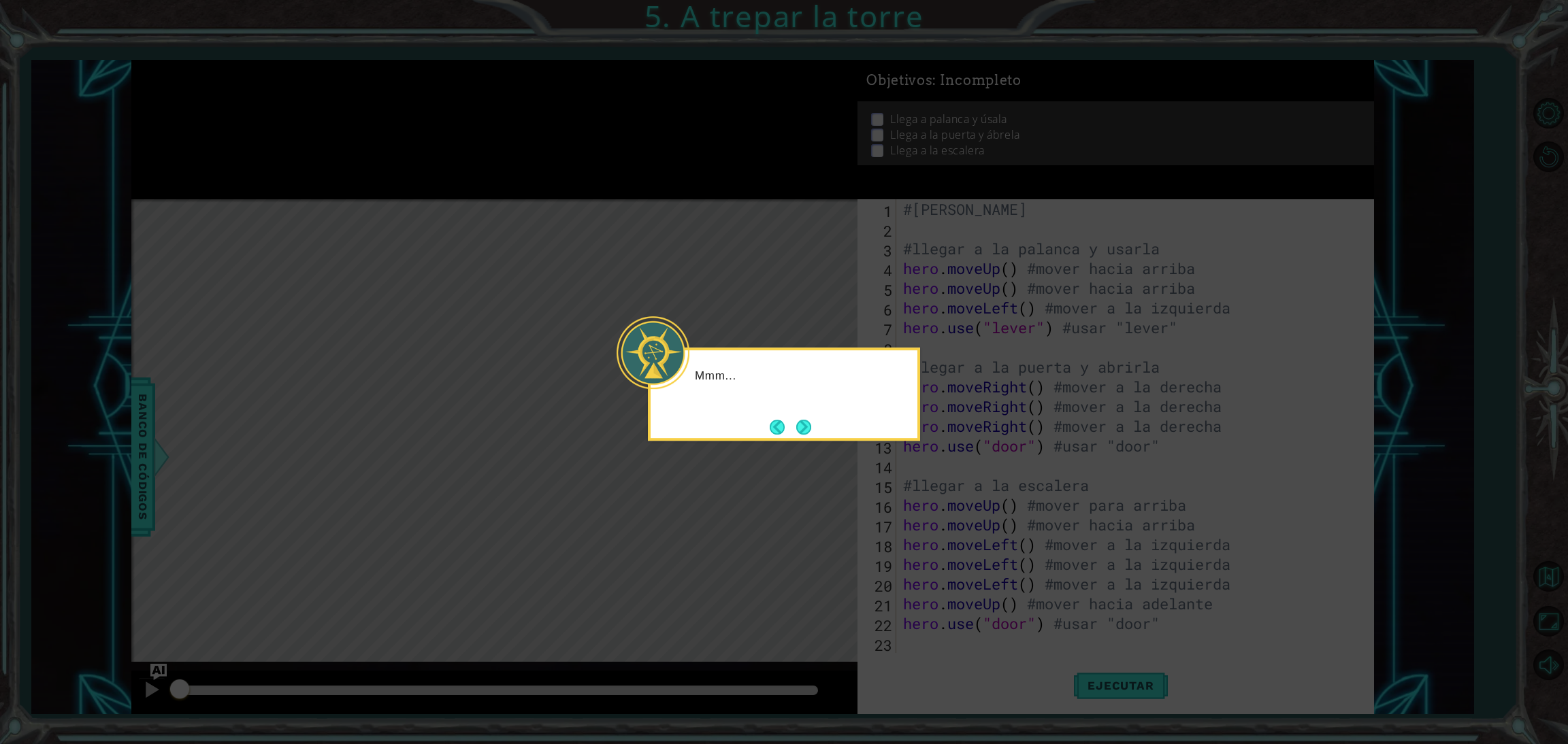
click at [940, 516] on icon at bounding box center [784, 372] width 1568 height 744
click at [808, 428] on button "Next" at bounding box center [803, 427] width 15 height 15
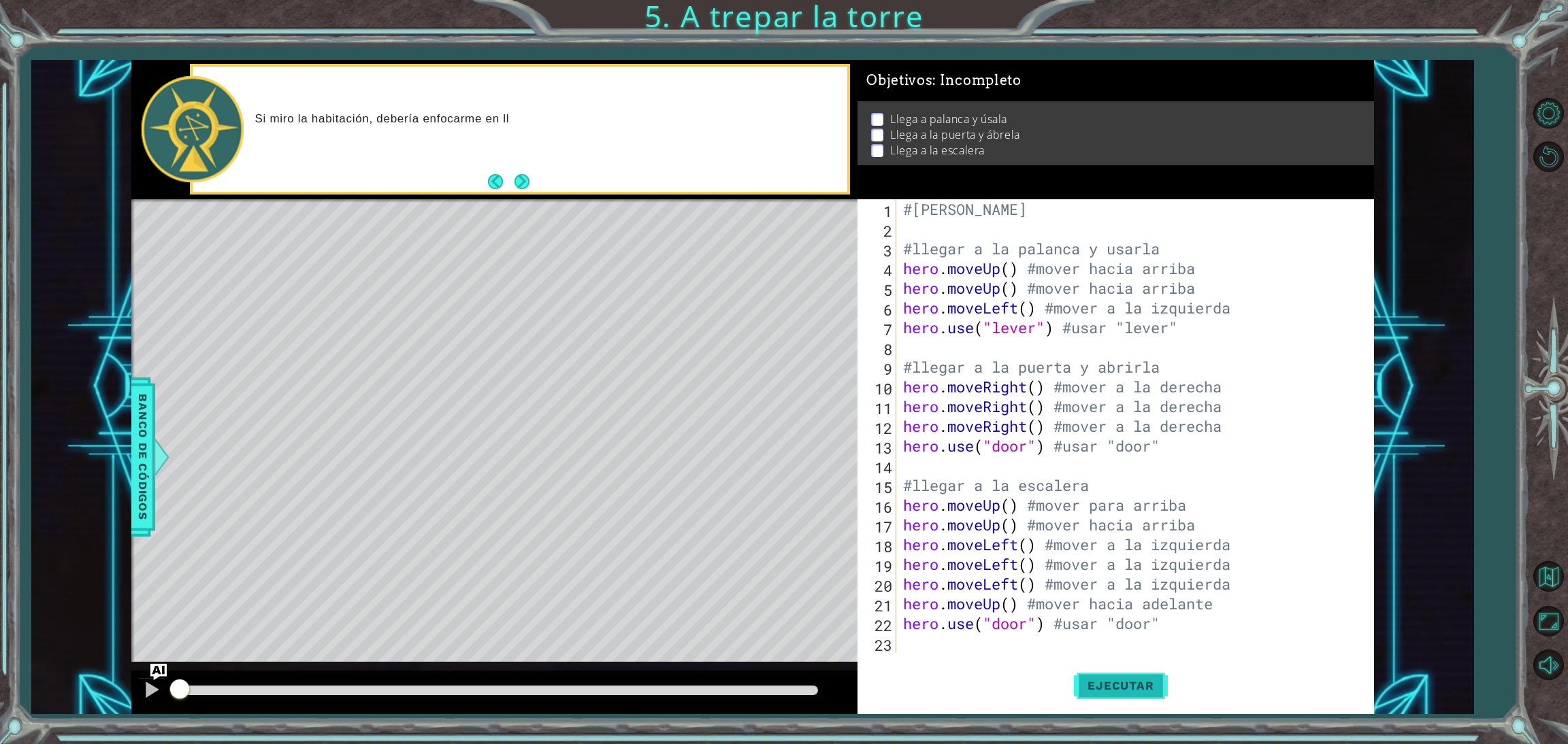
click at [1101, 676] on button "Ejecutar" at bounding box center [1121, 685] width 93 height 51
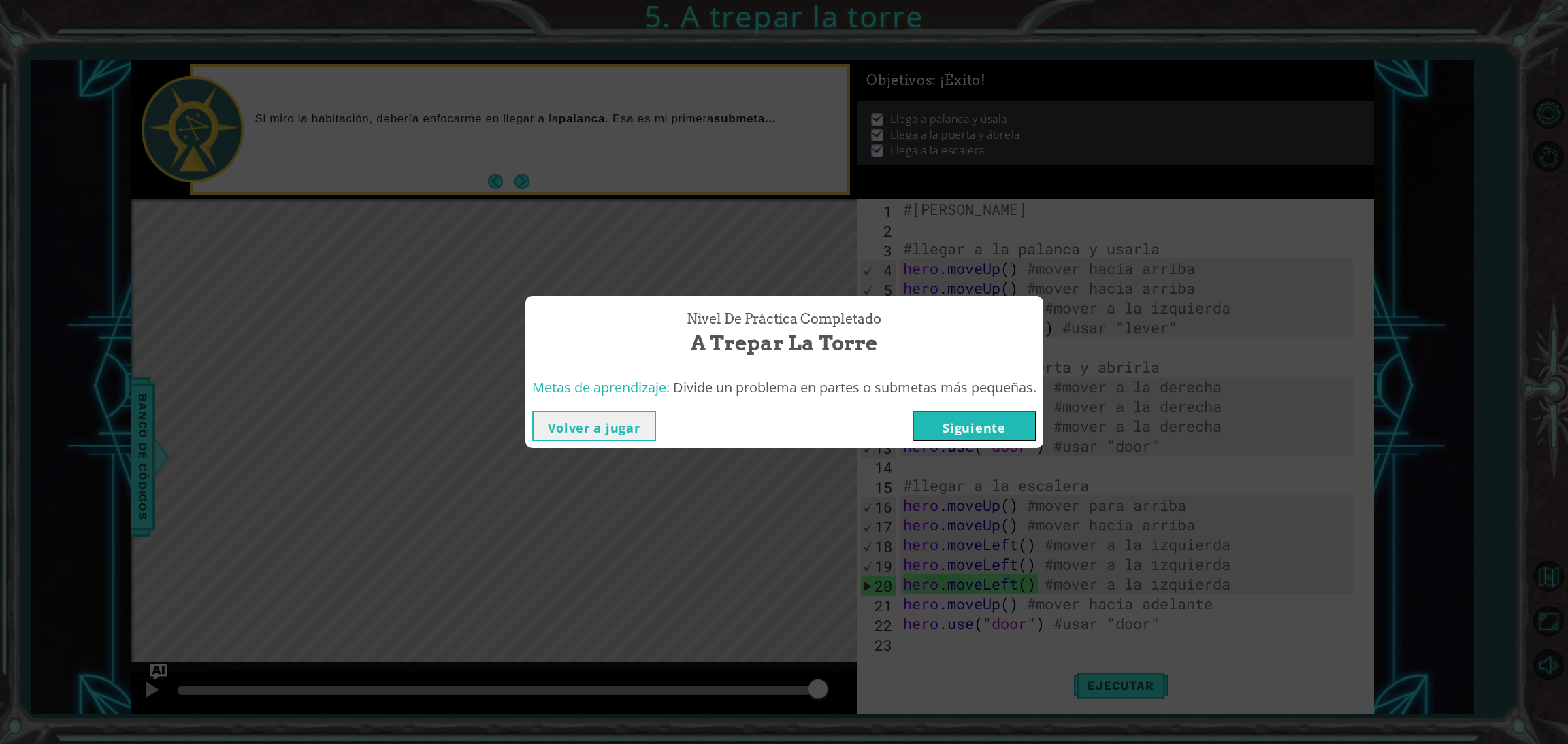
click at [617, 424] on button "Volver a jugar" at bounding box center [593, 425] width 123 height 30
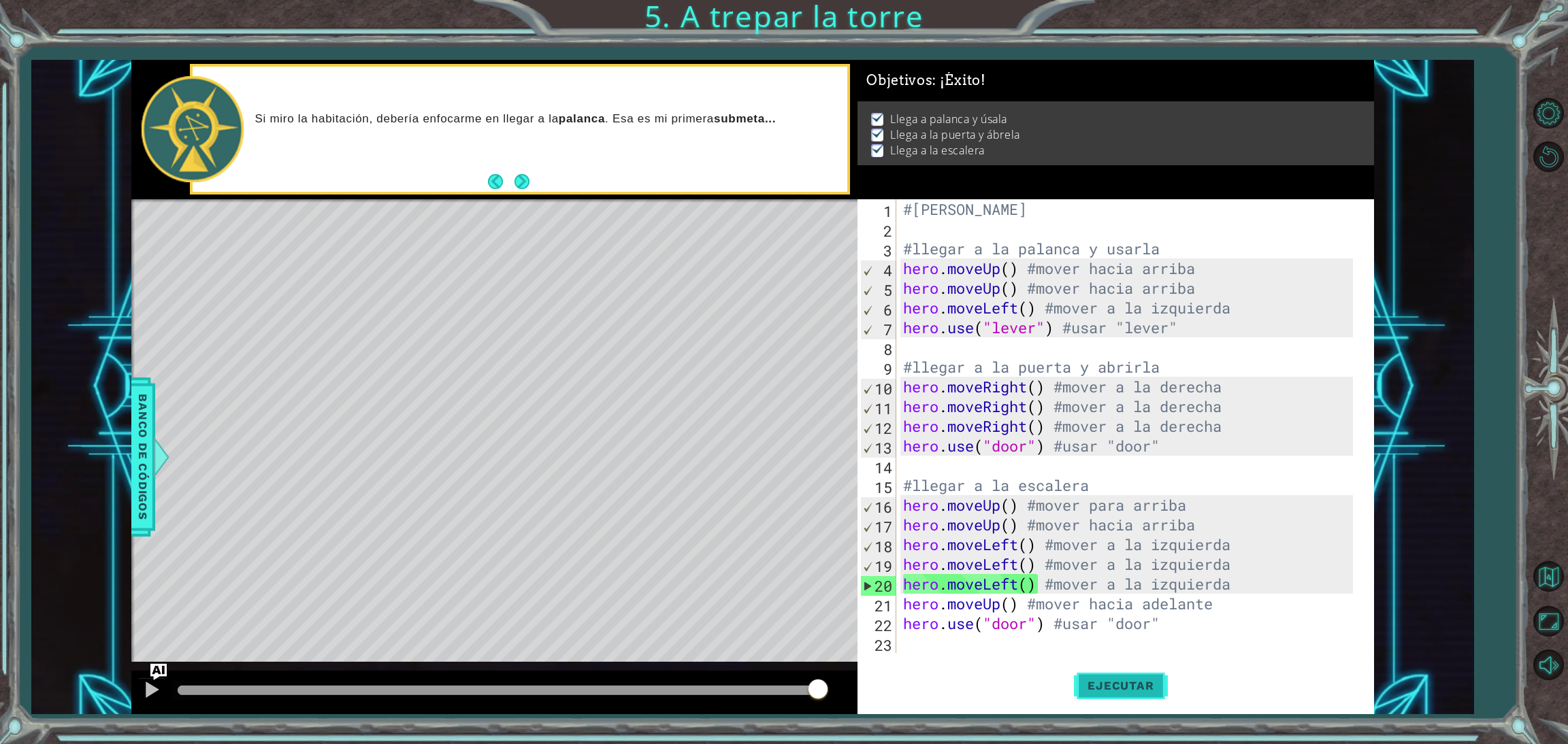
click at [1111, 678] on button "Ejecutar" at bounding box center [1121, 685] width 93 height 51
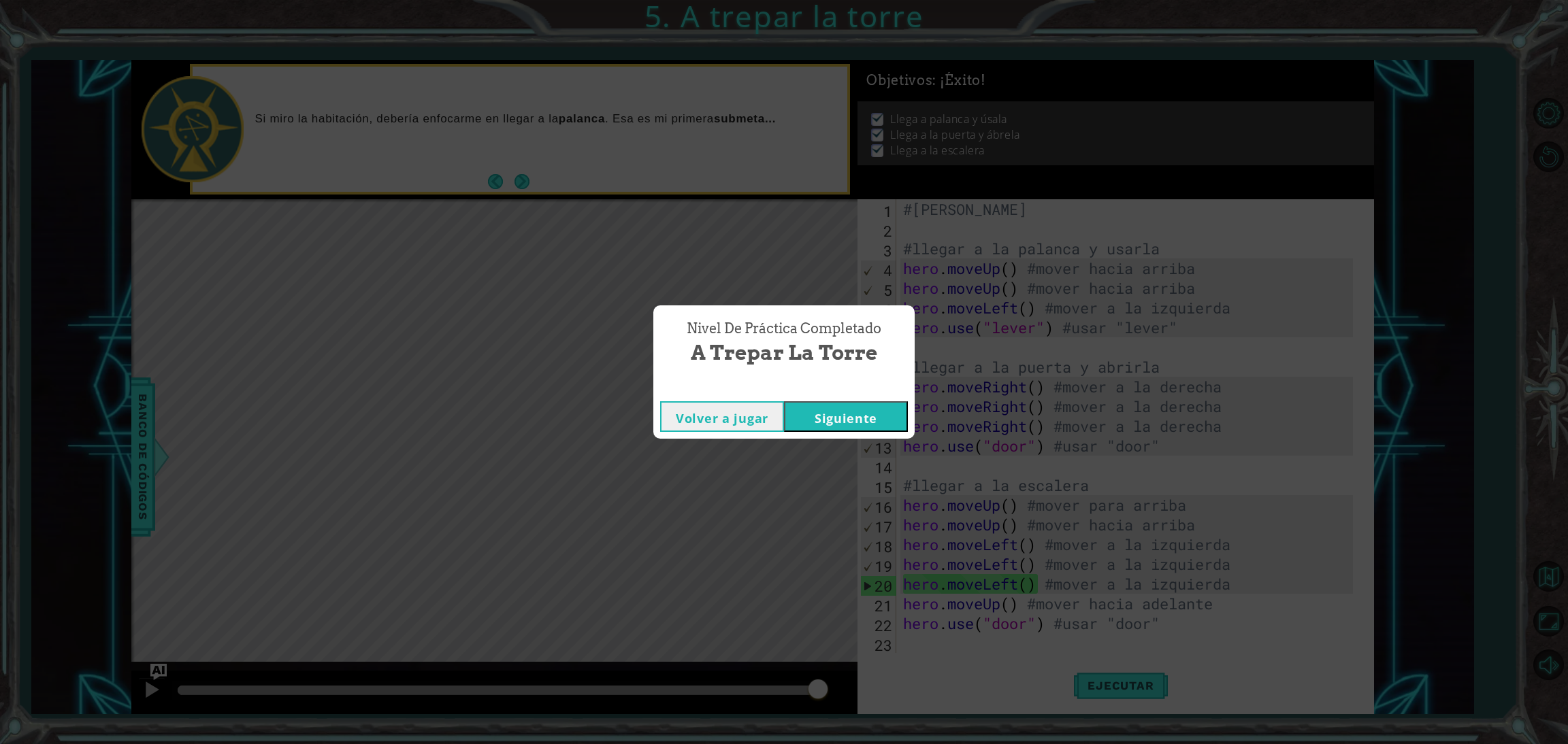
click at [879, 410] on button "Siguiente" at bounding box center [845, 416] width 123 height 30
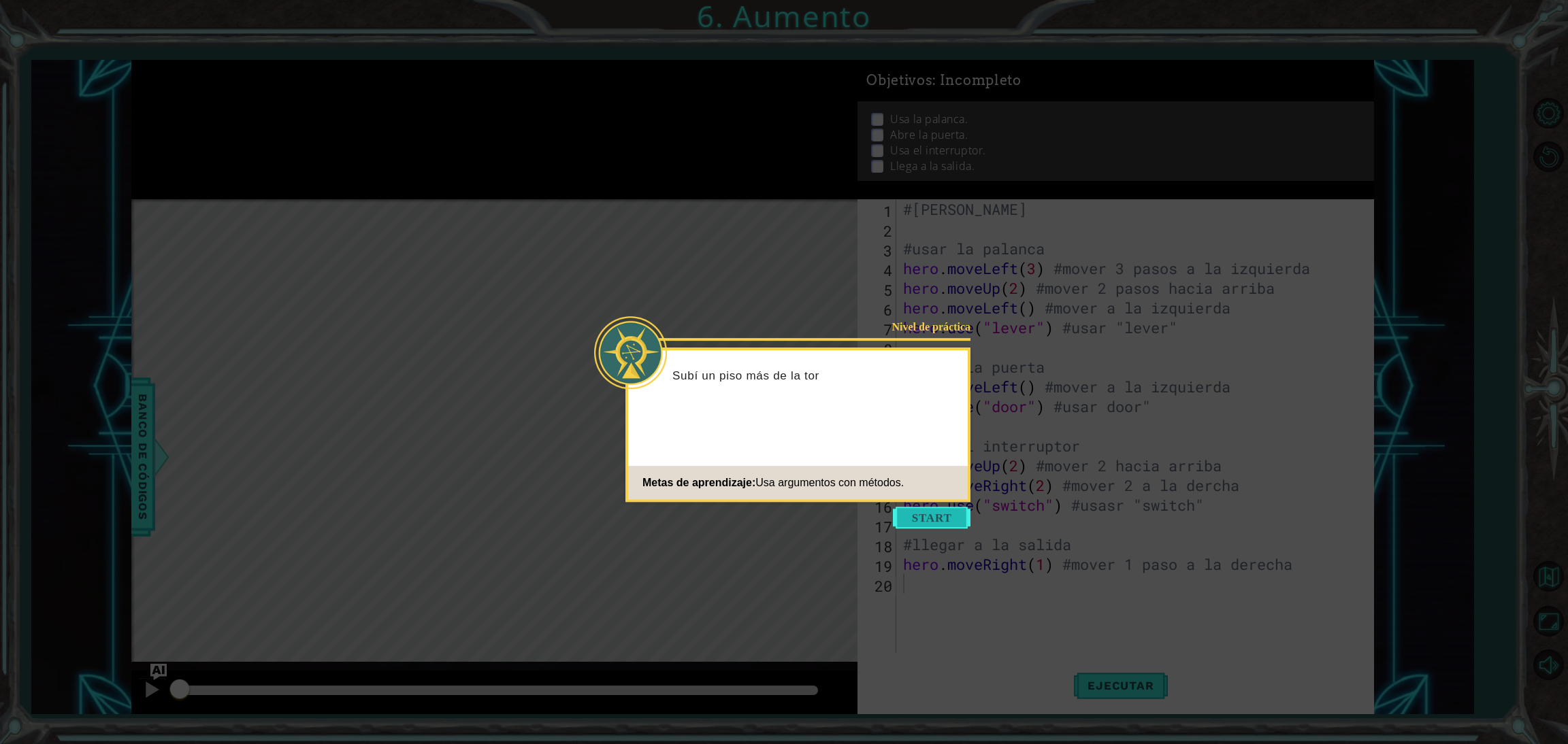
click at [948, 519] on button "Start" at bounding box center [931, 517] width 78 height 22
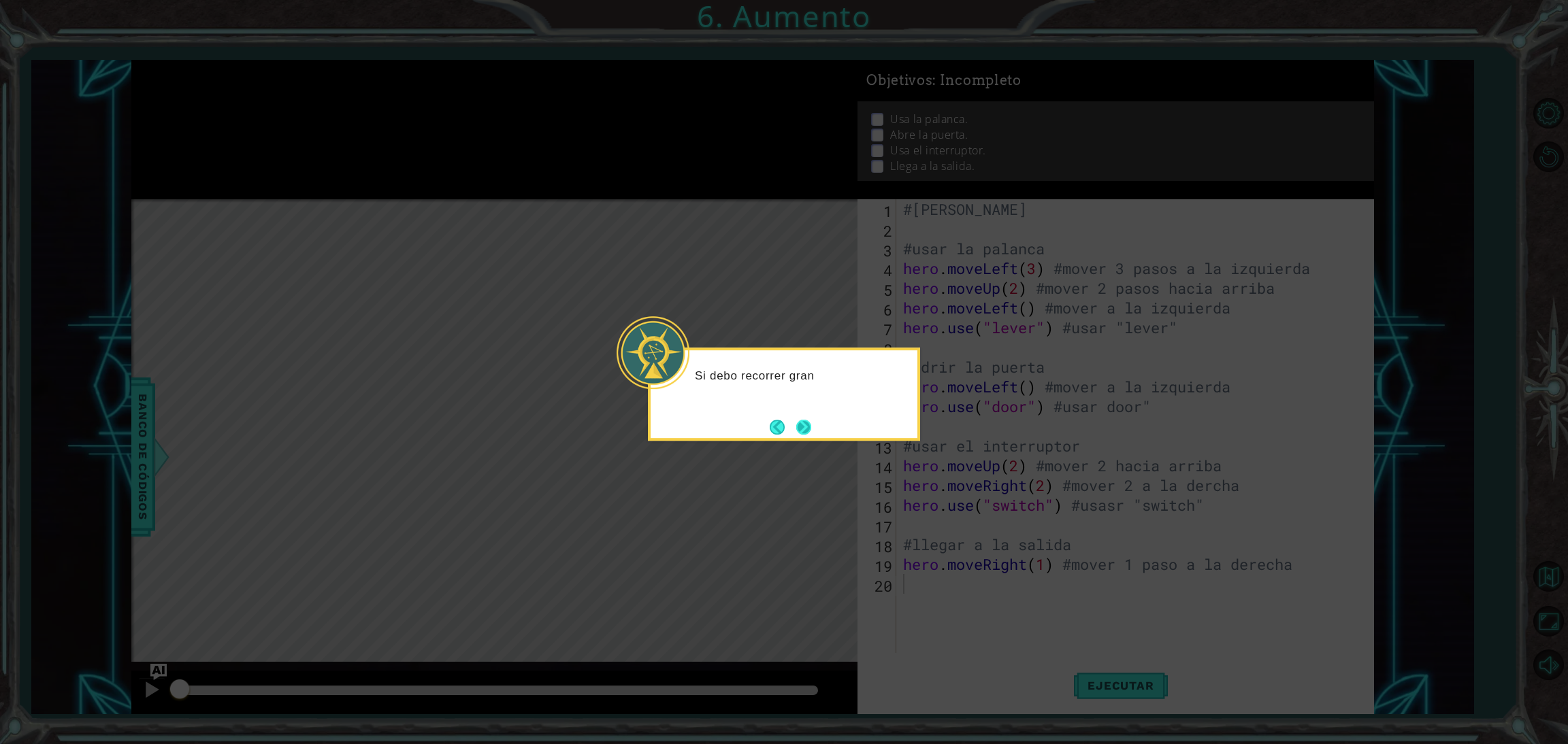
click at [799, 432] on button "Next" at bounding box center [804, 427] width 16 height 16
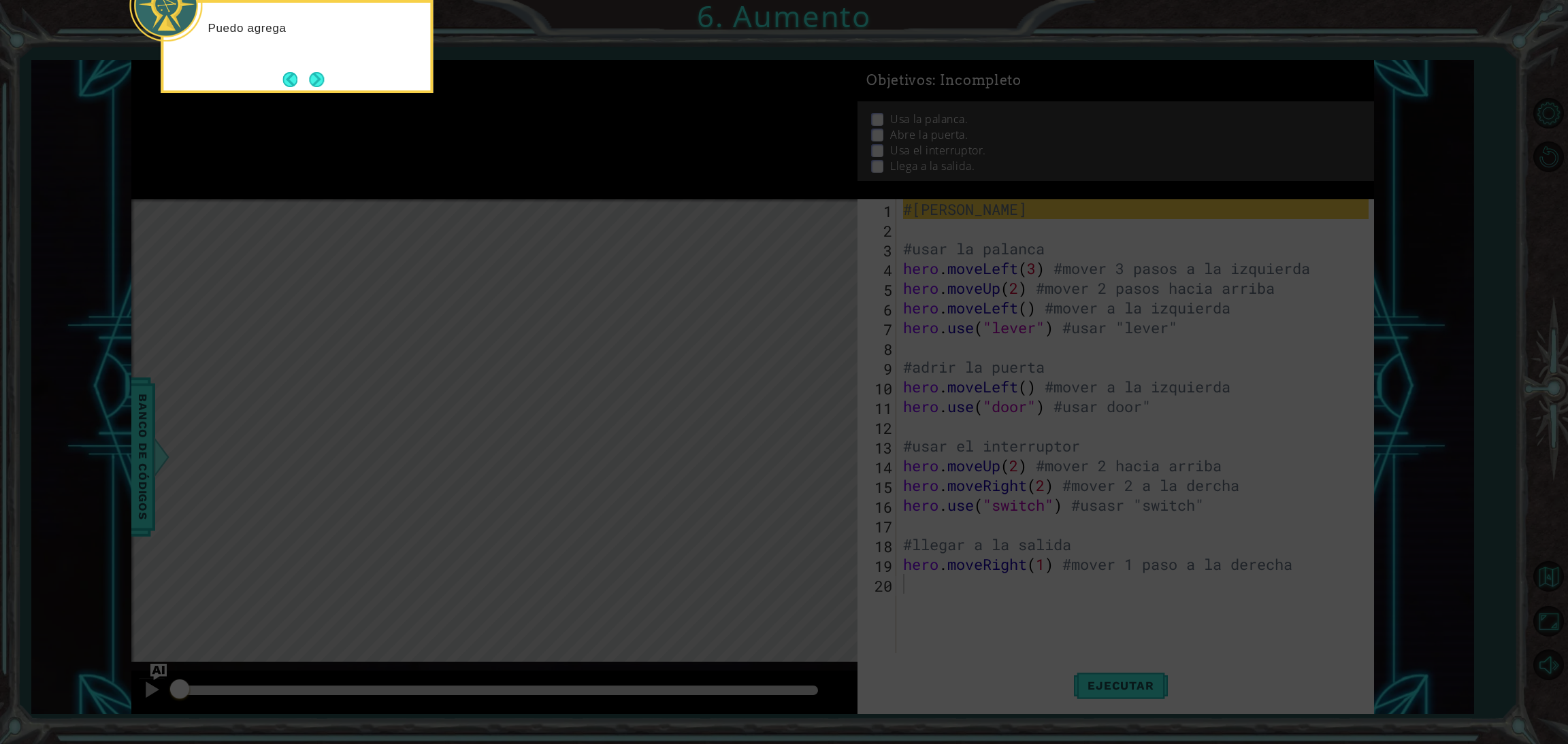
click at [782, 422] on icon at bounding box center [784, 111] width 1568 height 1265
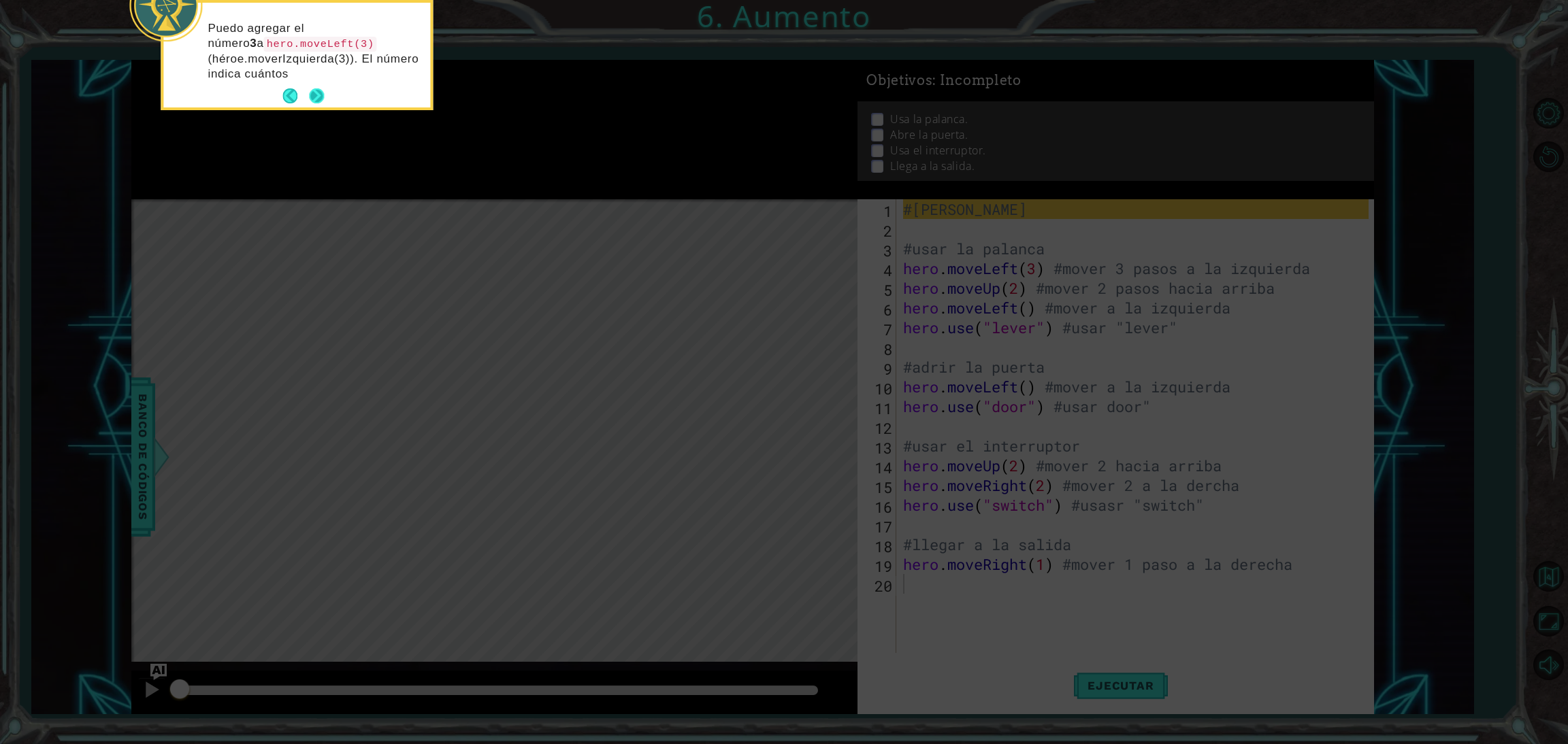
click at [317, 89] on button "Next" at bounding box center [316, 95] width 15 height 15
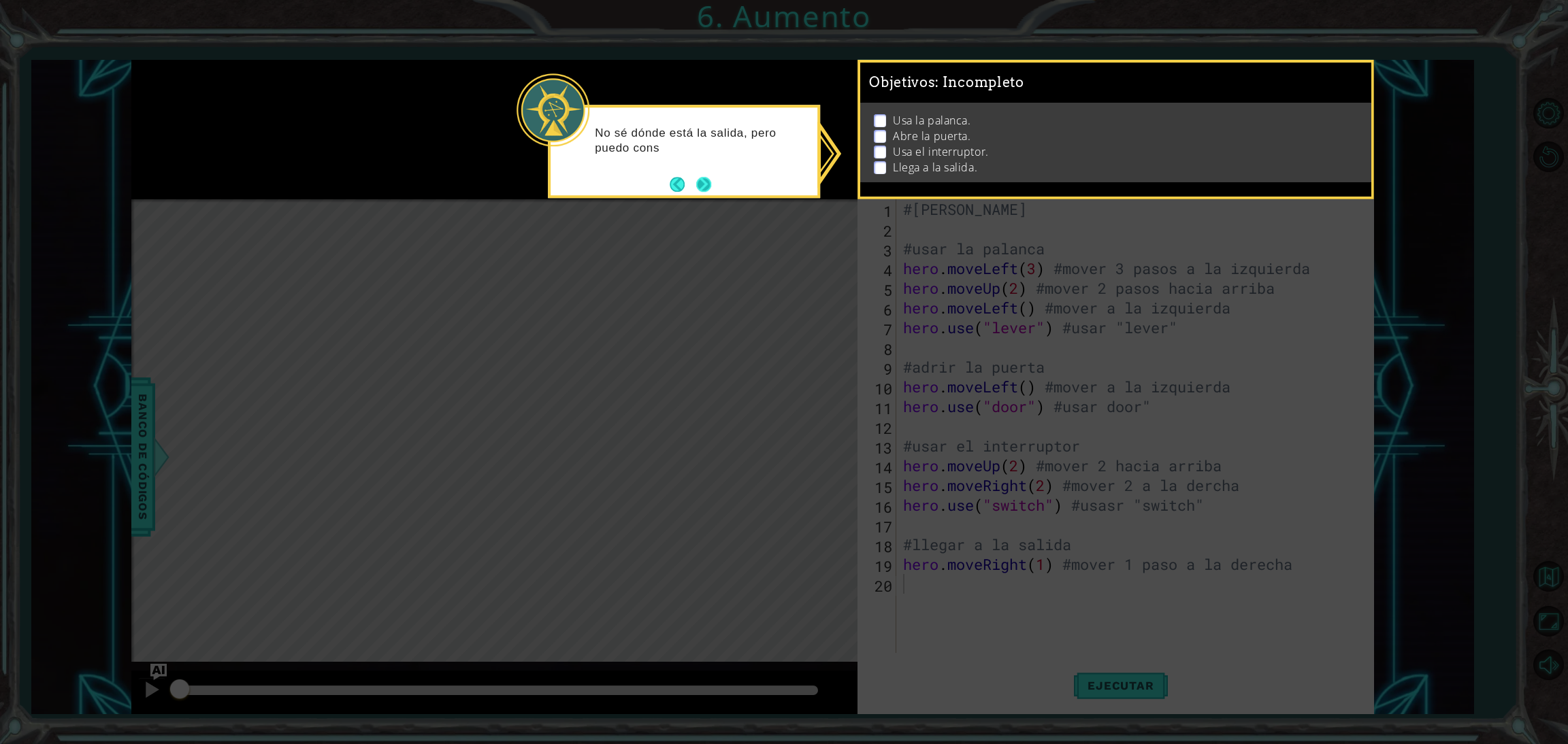
click at [699, 181] on button "Next" at bounding box center [703, 184] width 15 height 15
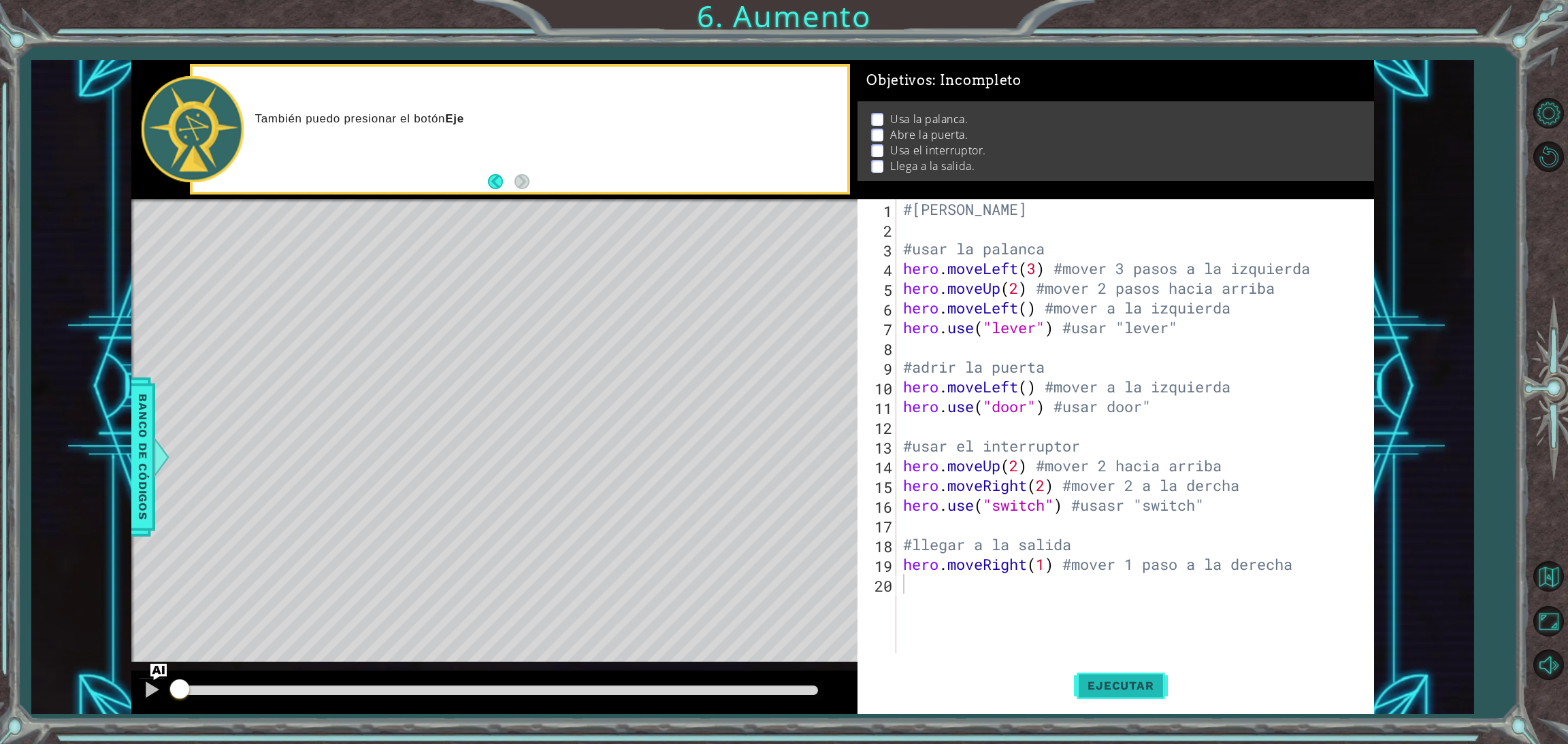
click at [1095, 686] on span "Ejecutar" at bounding box center [1121, 685] width 93 height 13
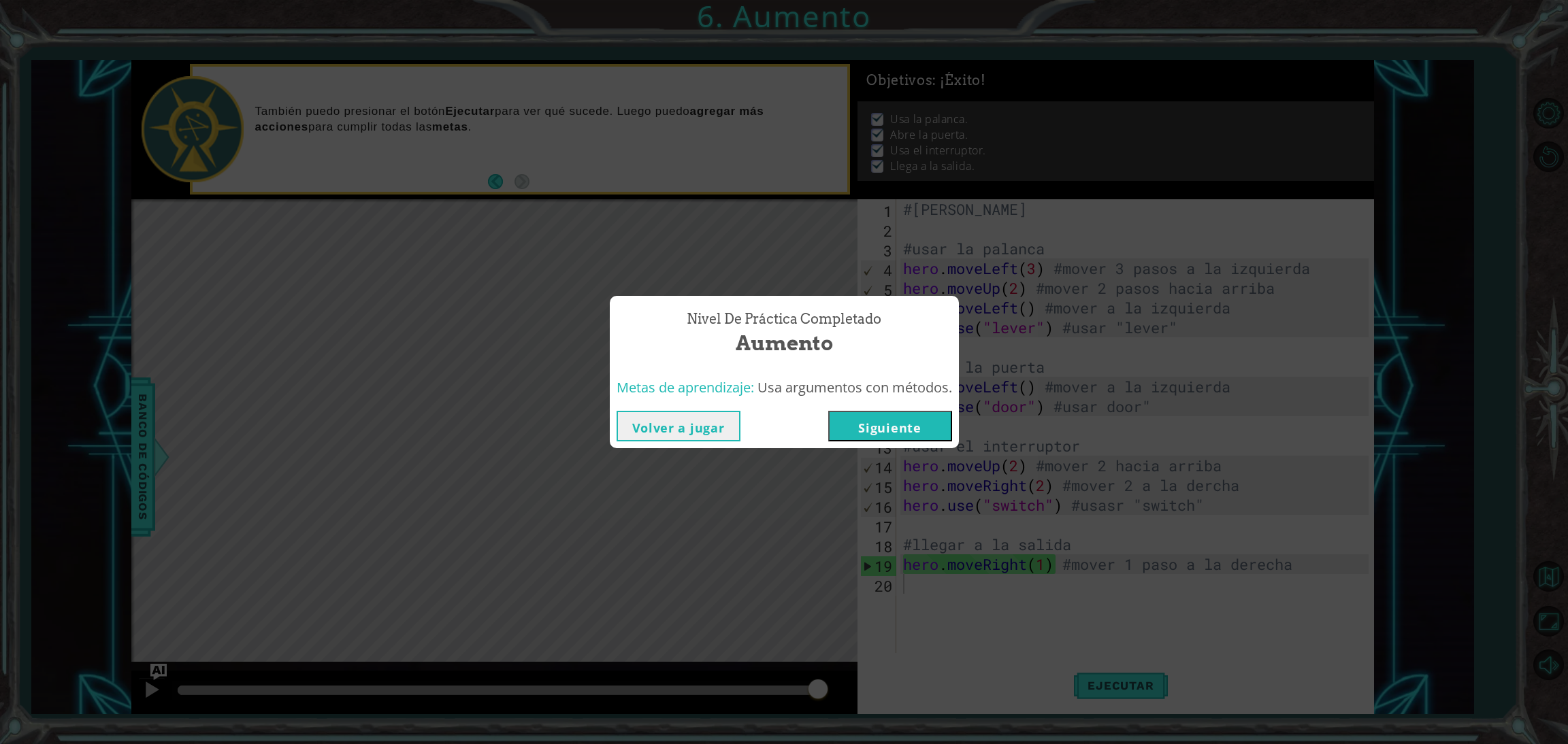
click at [710, 426] on button "Volver a jugar" at bounding box center [678, 425] width 123 height 30
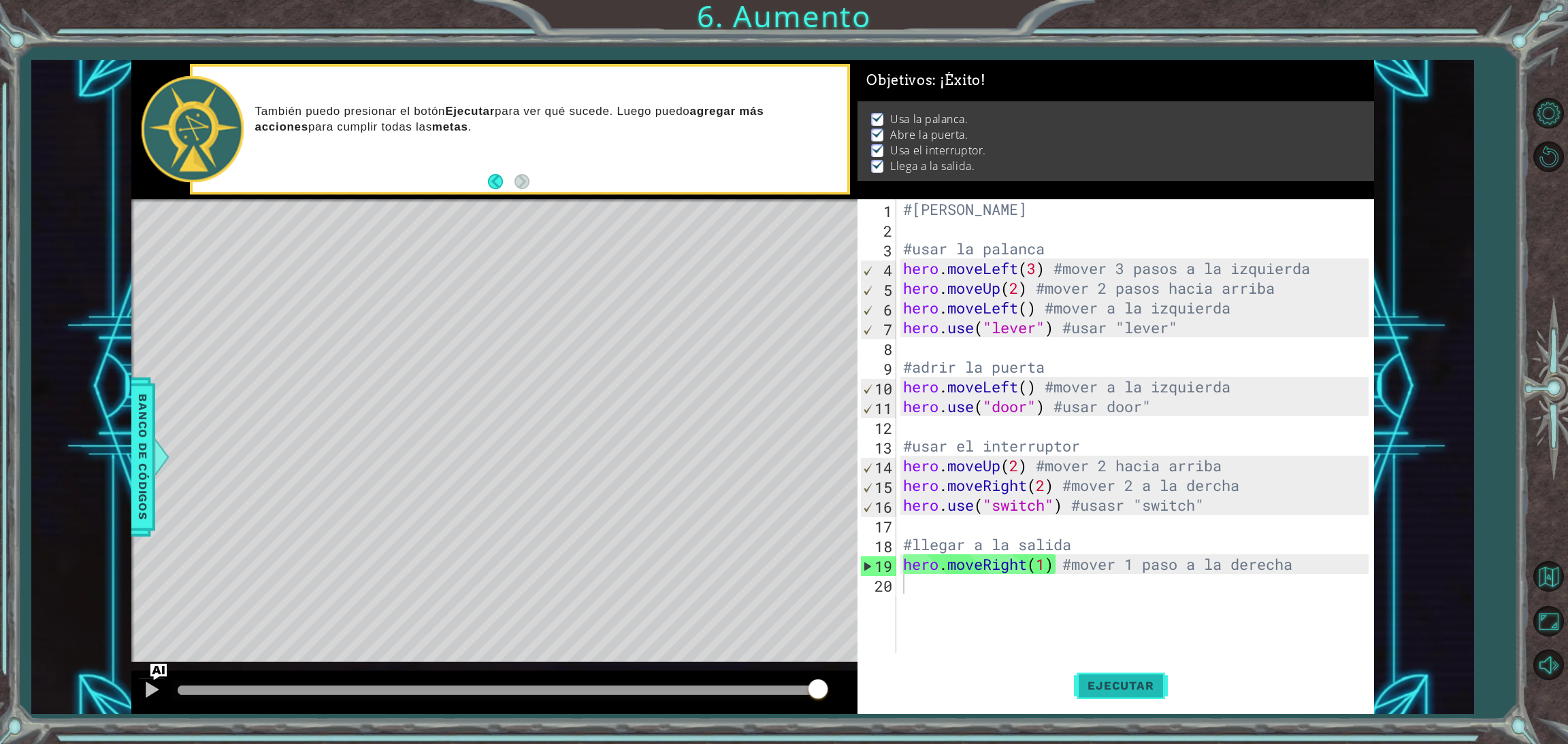
click at [1109, 686] on span "Ejecutar" at bounding box center [1121, 685] width 93 height 13
